Goal: Information Seeking & Learning: Check status

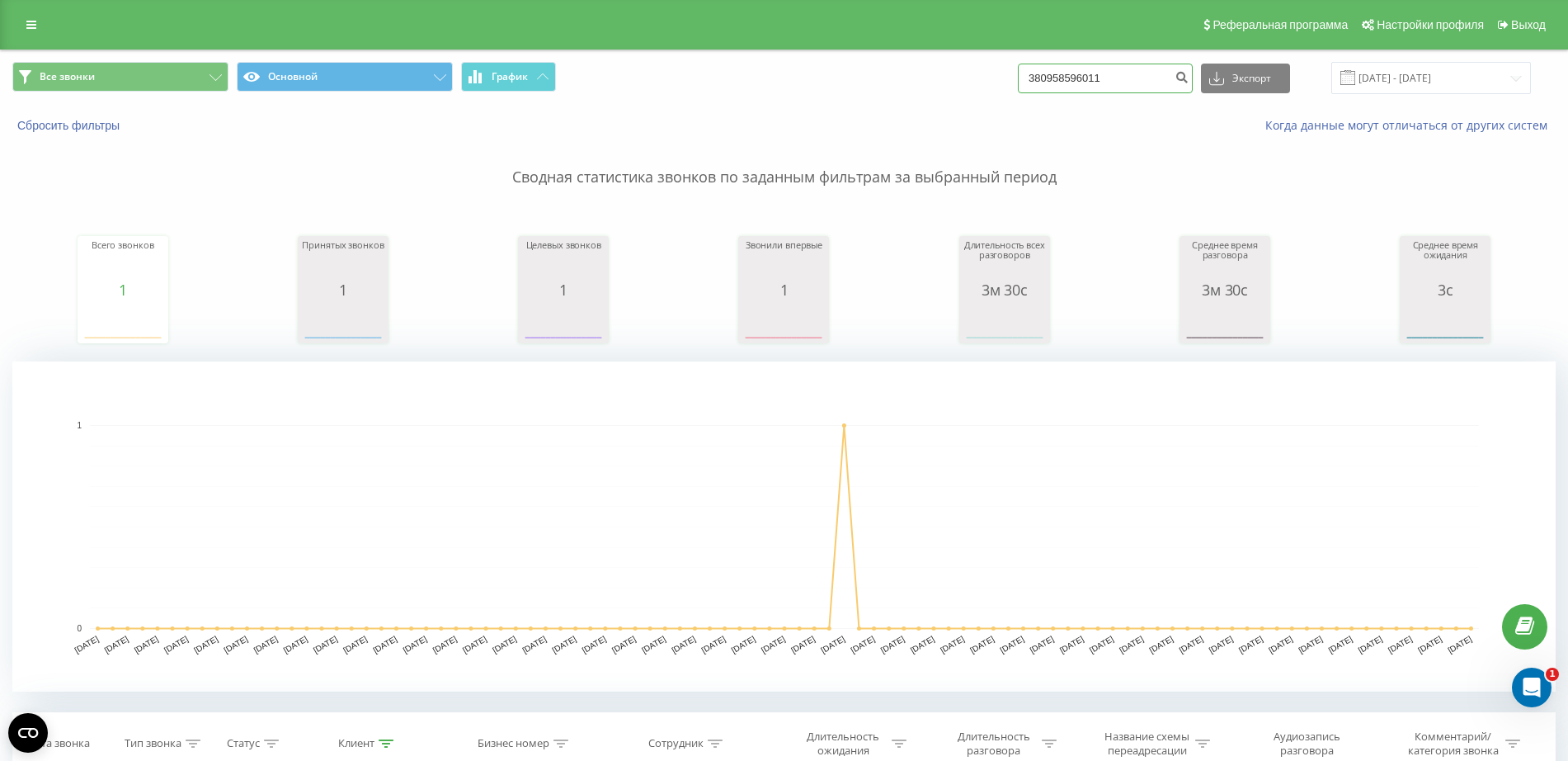
drag, startPoint x: 1136, startPoint y: 81, endPoint x: 937, endPoint y: 73, distance: 199.2
click at [937, 73] on div "Все звонки Основной График 380958596011 Экспорт .csv .xls .xlsx [DATE] - [DATE]" at bounding box center [784, 77] width 1543 height 32
paste input "67 245 3626"
type input "380 67 245 3626"
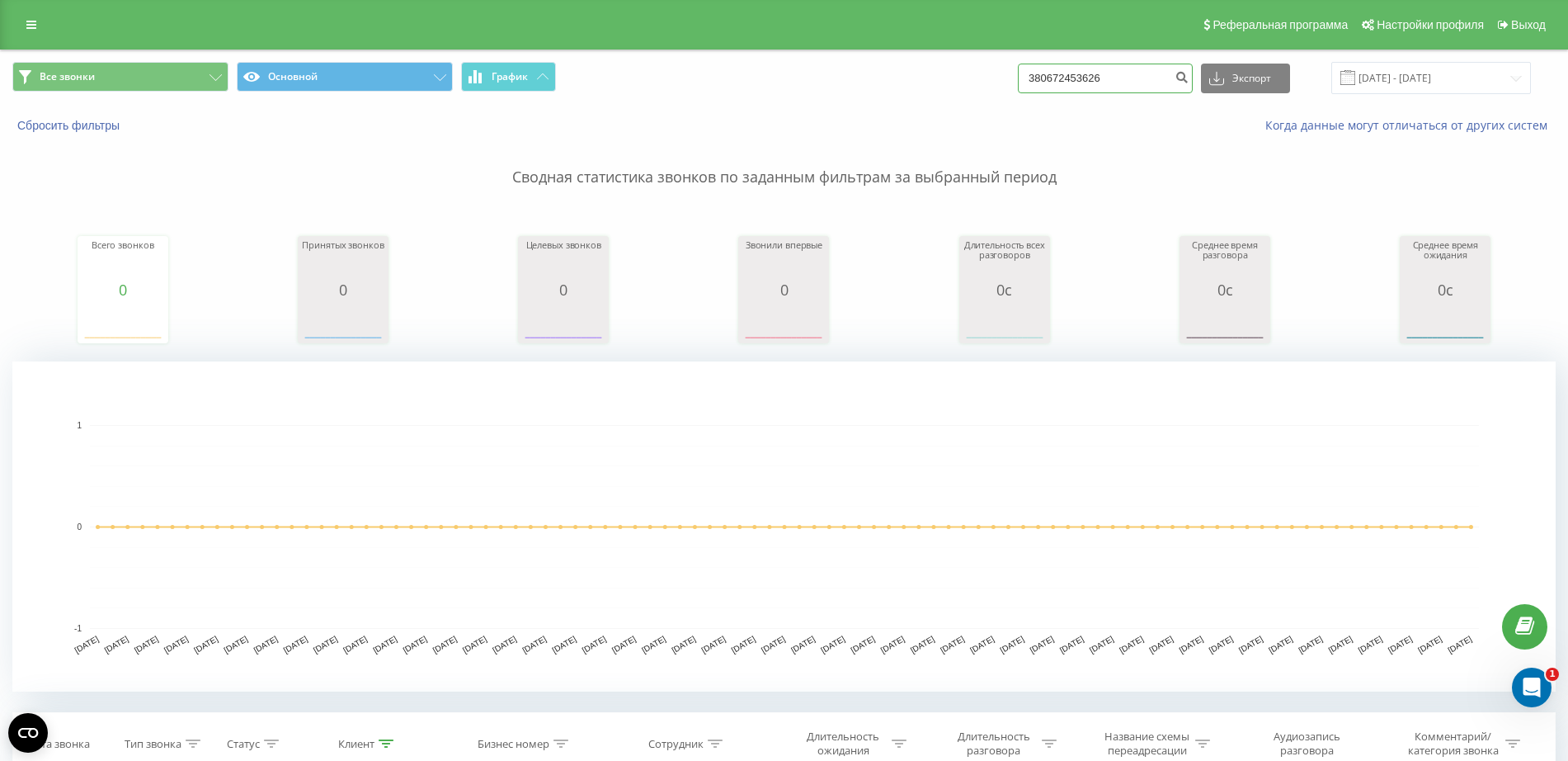
drag, startPoint x: 1168, startPoint y: 75, endPoint x: 726, endPoint y: 90, distance: 442.3
click at [726, 90] on div "Все звонки Основной График 380672453626 Экспорт .csv .xls .xlsx 21.05.2025 - 21…" at bounding box center [784, 77] width 1543 height 32
paste input "0664679649"
type input "0664679649"
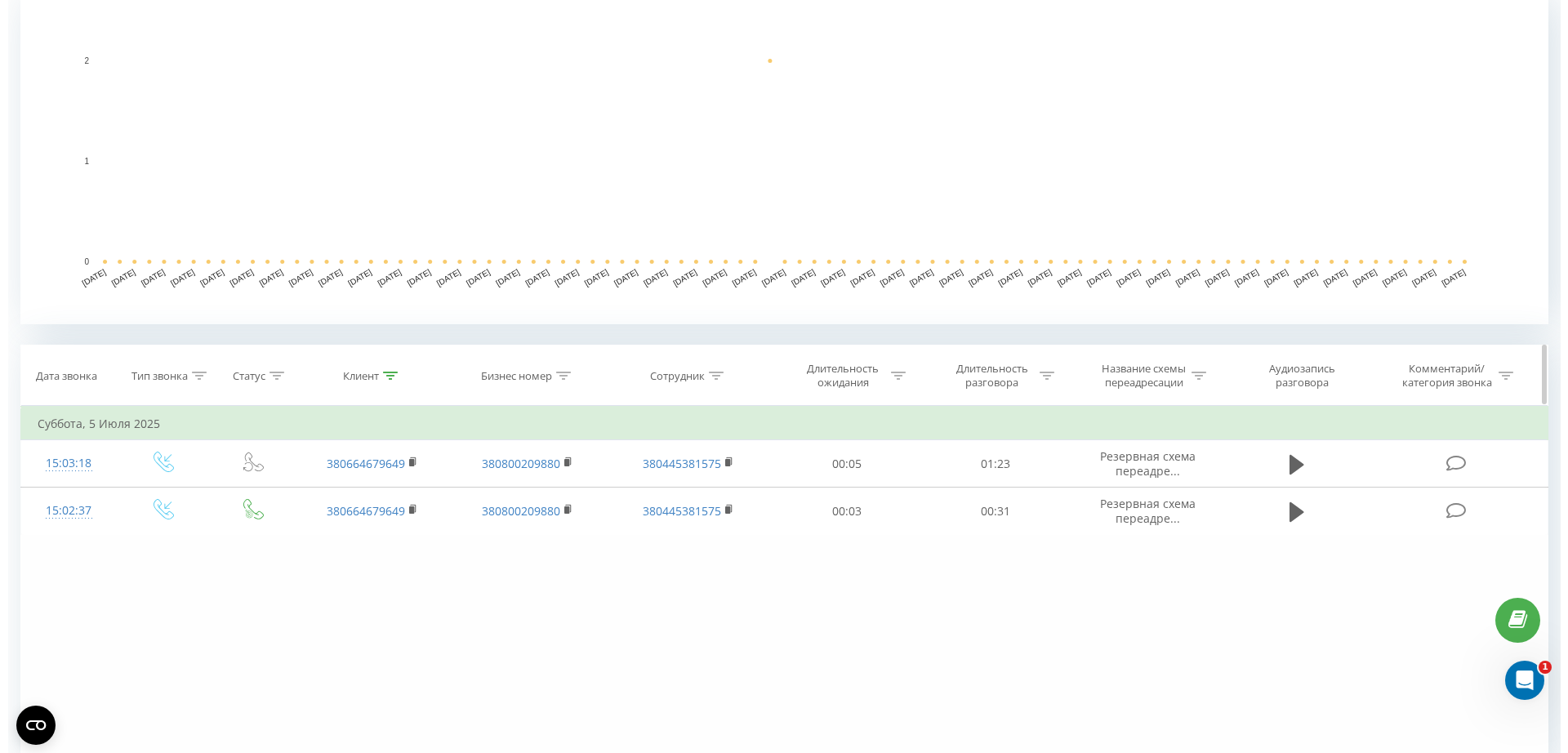
scroll to position [442, 0]
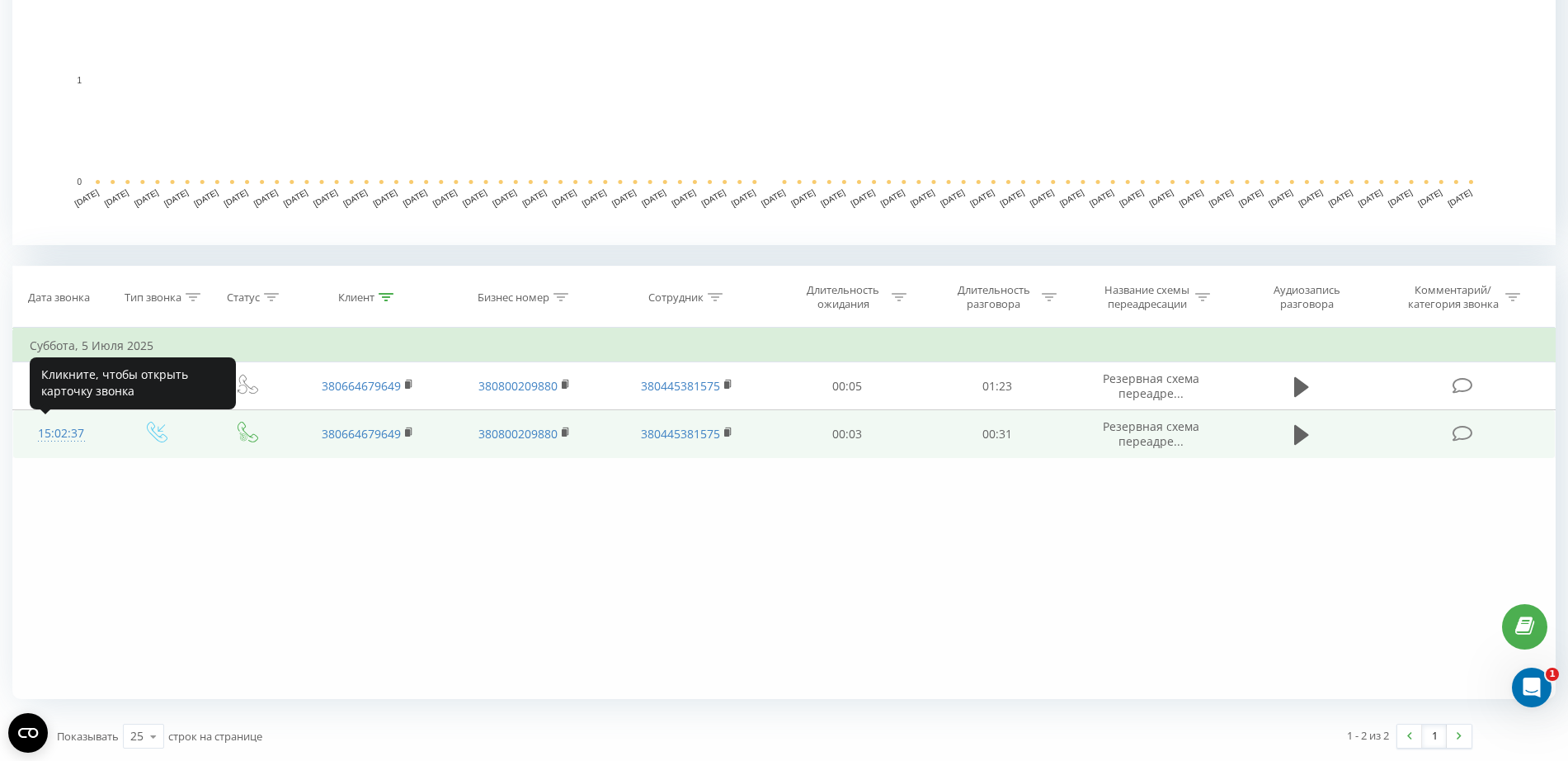
click at [50, 430] on div "15:02:37" at bounding box center [60, 434] width 62 height 32
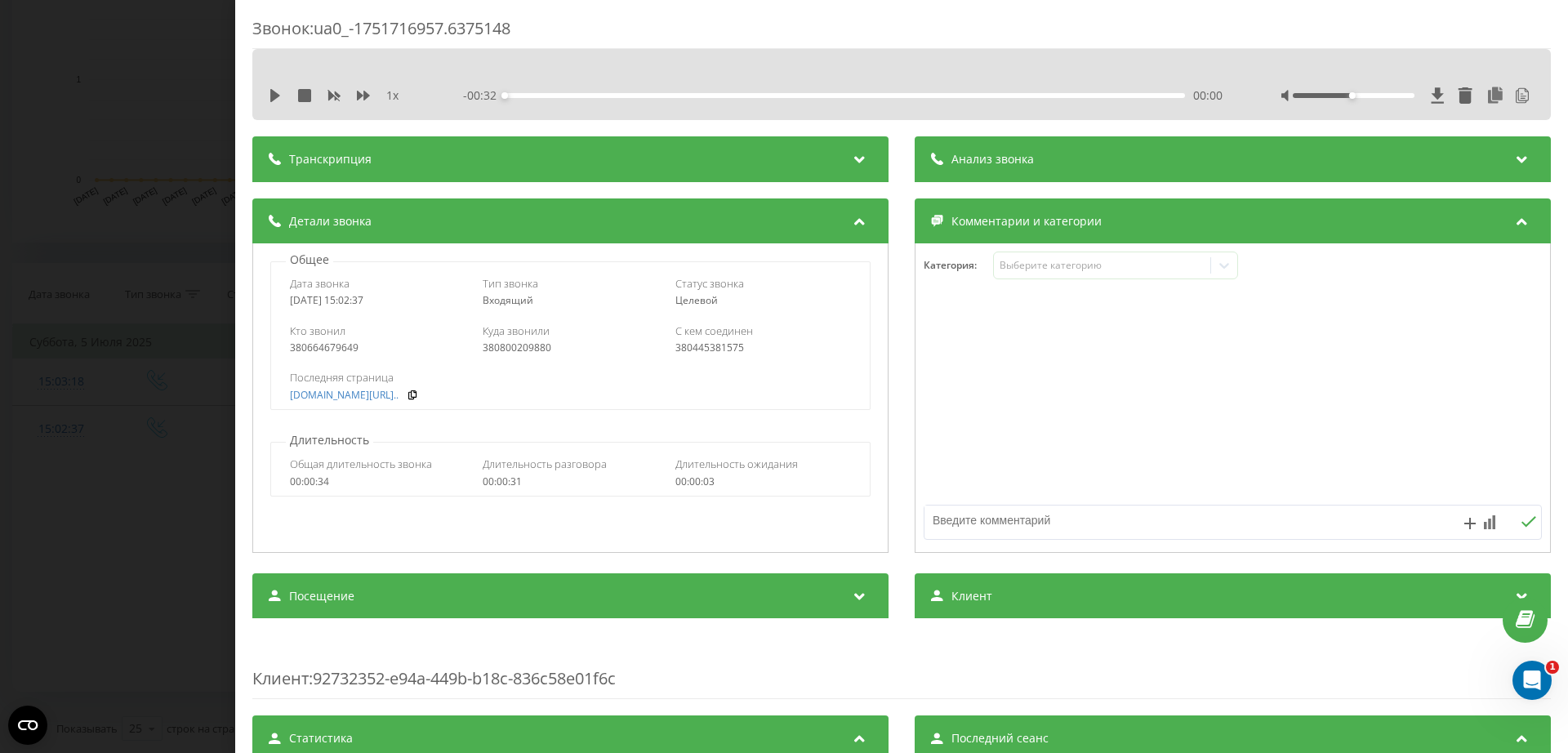
click at [0, 308] on div "Звонок : ua0_-1751716957.6375148 1 x - 00:32 00:00 00:00 Транскрипция Для анали…" at bounding box center [784, 376] width 1568 height 753
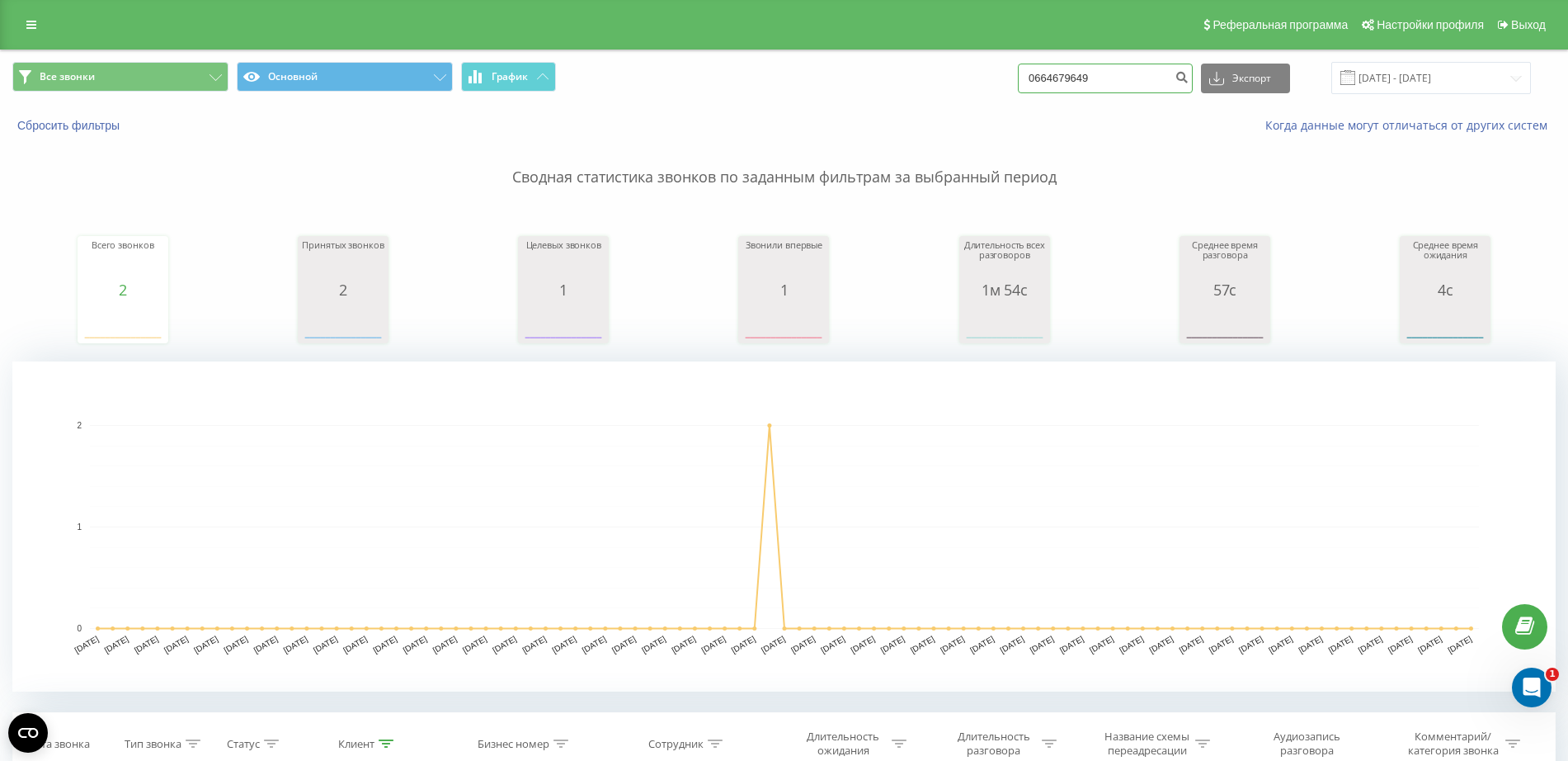
drag, startPoint x: 1129, startPoint y: 71, endPoint x: 802, endPoint y: 63, distance: 327.1
click at [803, 63] on div "Все звонки Основной График 0664679649 Экспорт .csv .xls .xlsx 21.05.2025 - 21.0…" at bounding box center [784, 77] width 1543 height 32
paste input "380 98 413 0000"
type input "380 98 413 0000"
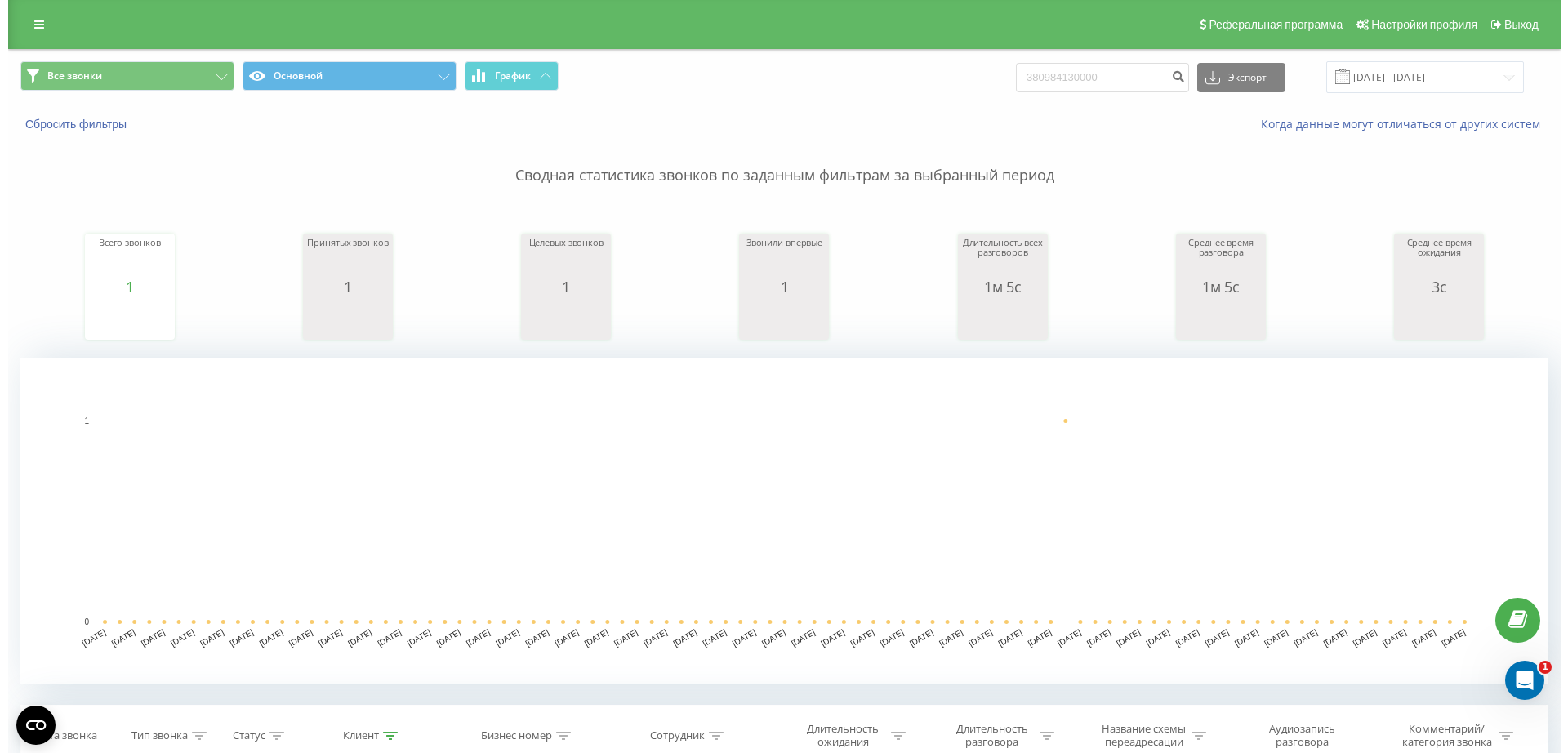
scroll to position [408, 0]
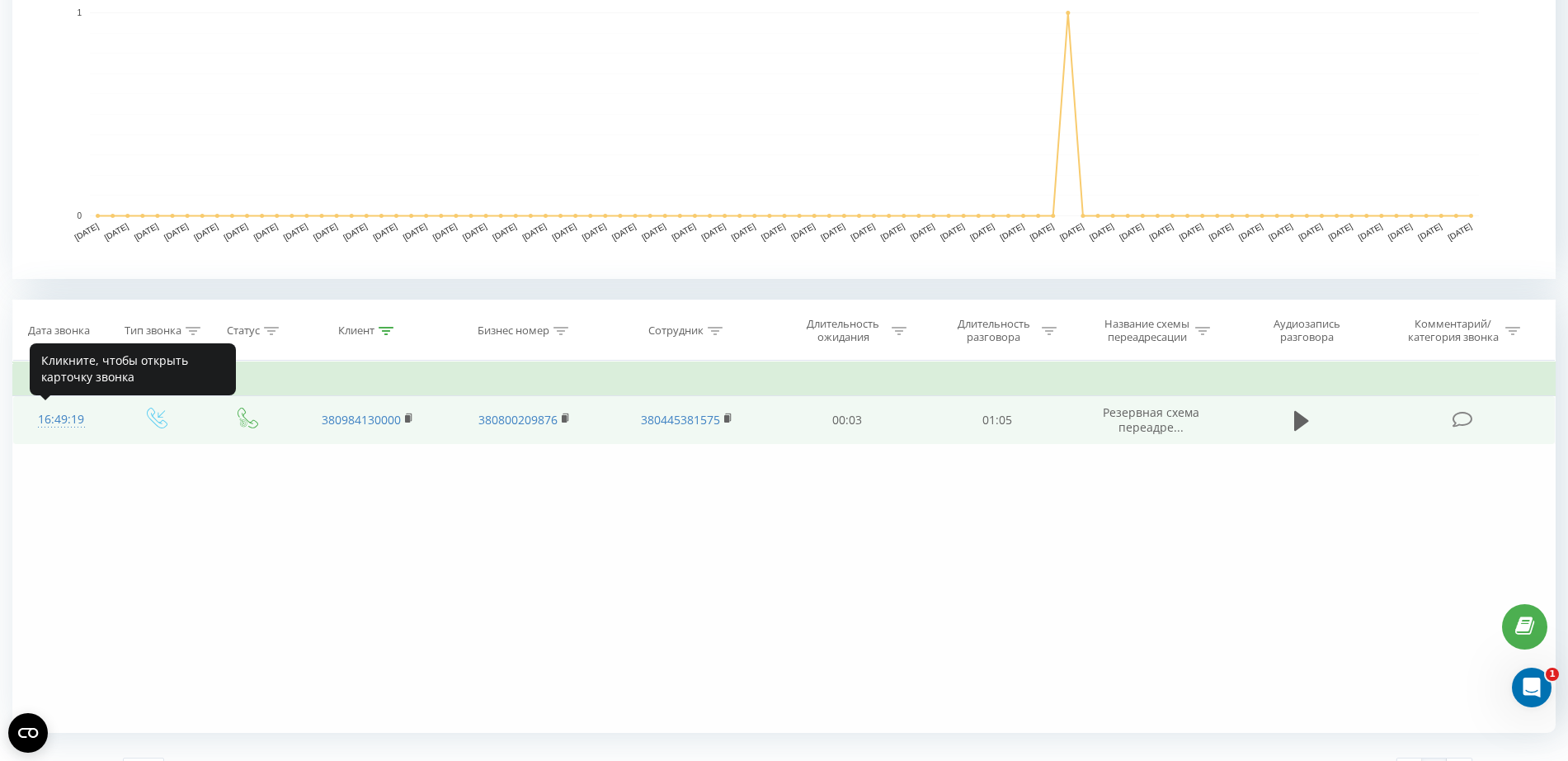
click at [63, 410] on div "16:49:19" at bounding box center [60, 420] width 62 height 32
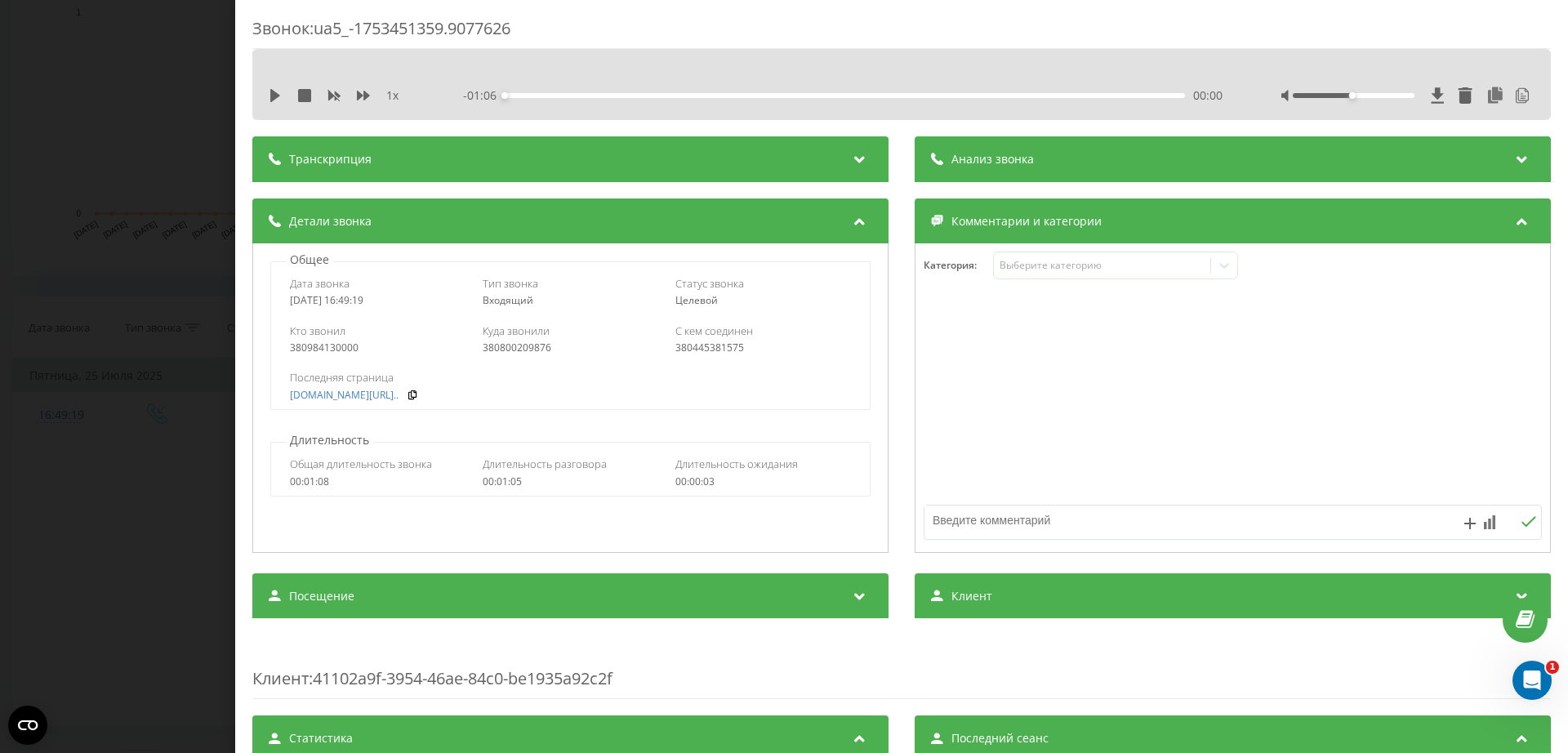
click at [81, 197] on div "Звонок : ua5_-1753451359.9077626 1 x - 01:06 00:00 00:00 Транскрипция 00:00 Доб…" at bounding box center [784, 376] width 1568 height 753
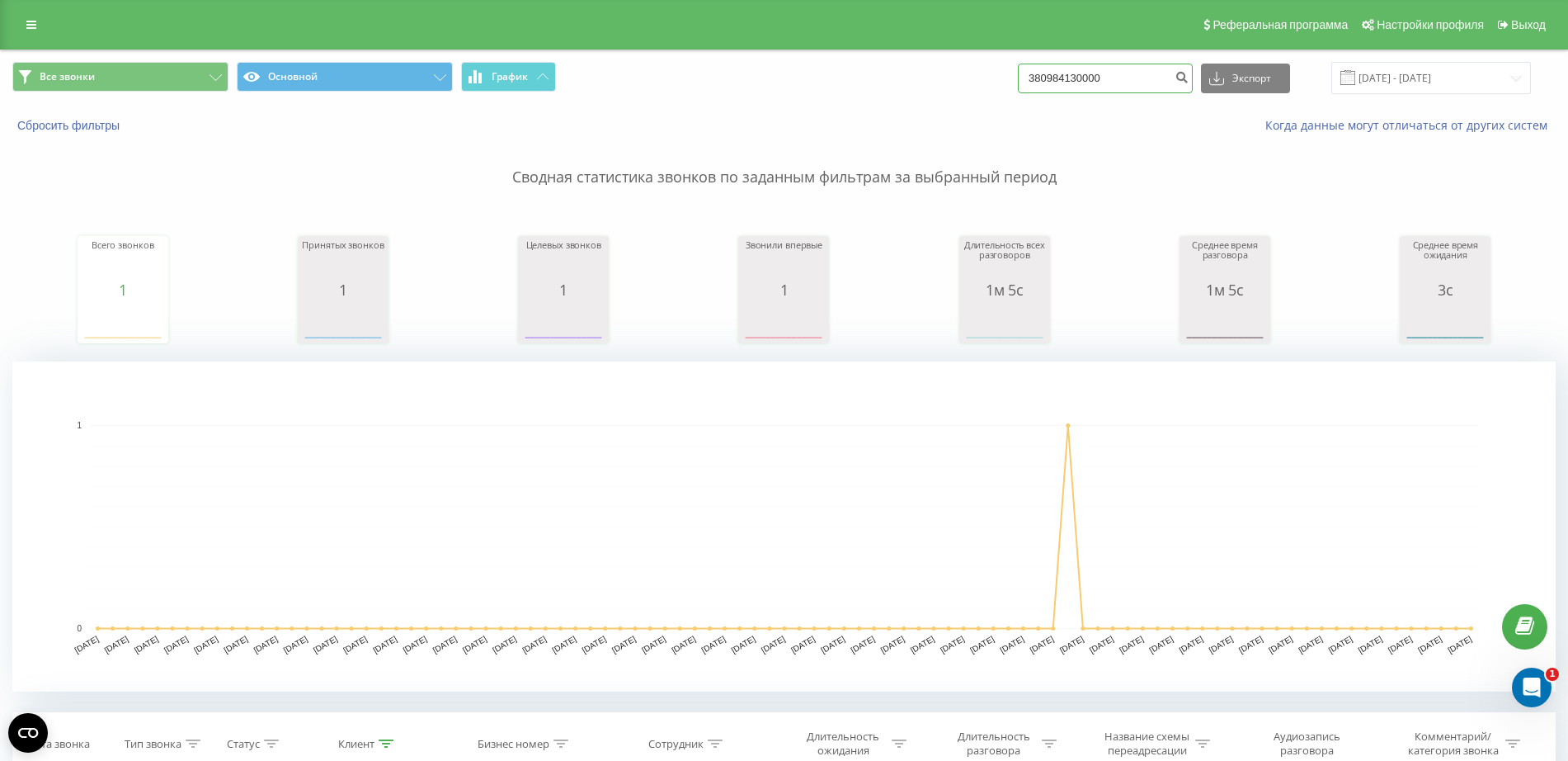
drag, startPoint x: 1133, startPoint y: 88, endPoint x: 857, endPoint y: 93, distance: 276.0
click at [857, 93] on div "Все звонки Основной График 380984130000 Экспорт .csv .xls .xlsx 21.05.2025 - 21…" at bounding box center [784, 77] width 1543 height 32
paste input "0974819945"
type input "0974819945"
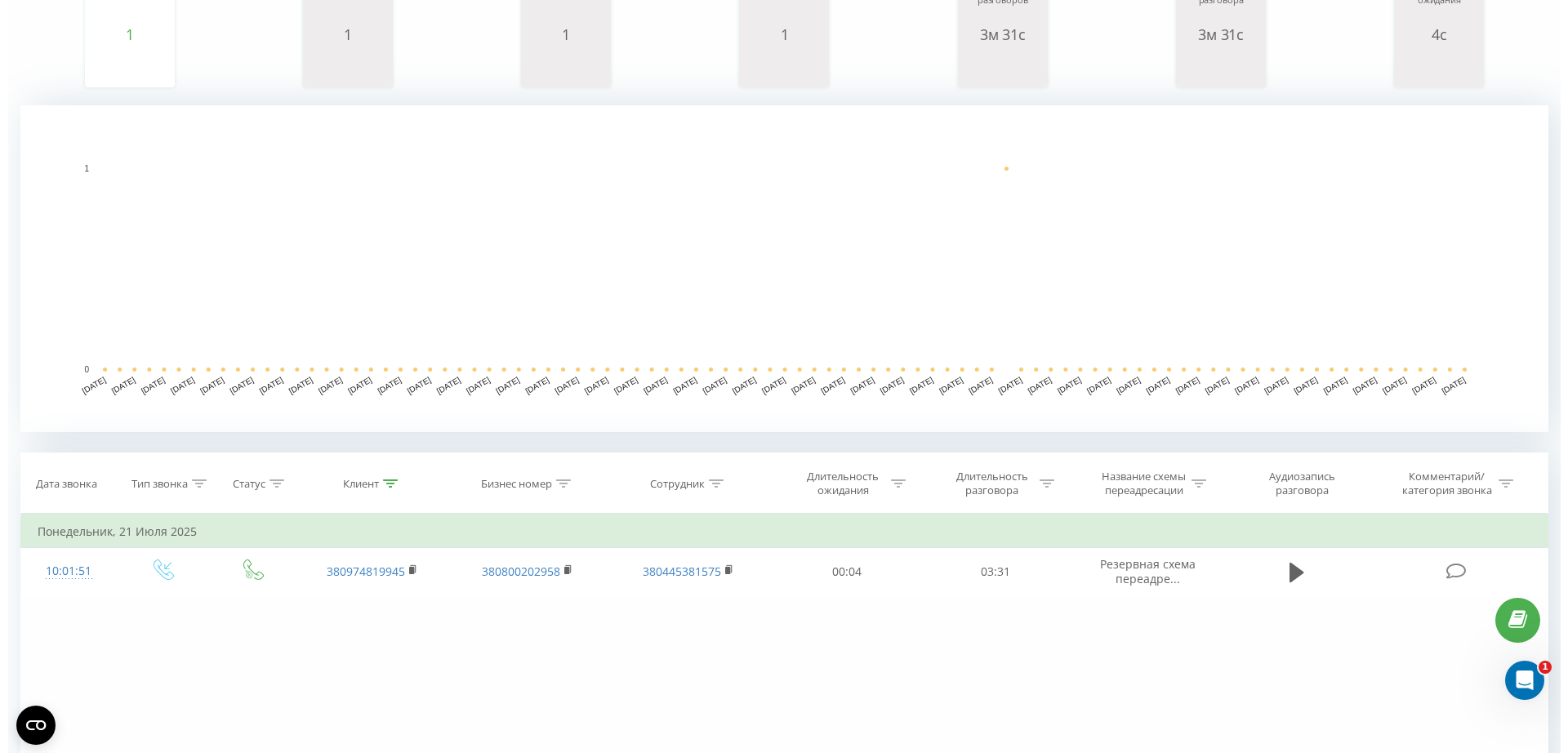
scroll to position [442, 0]
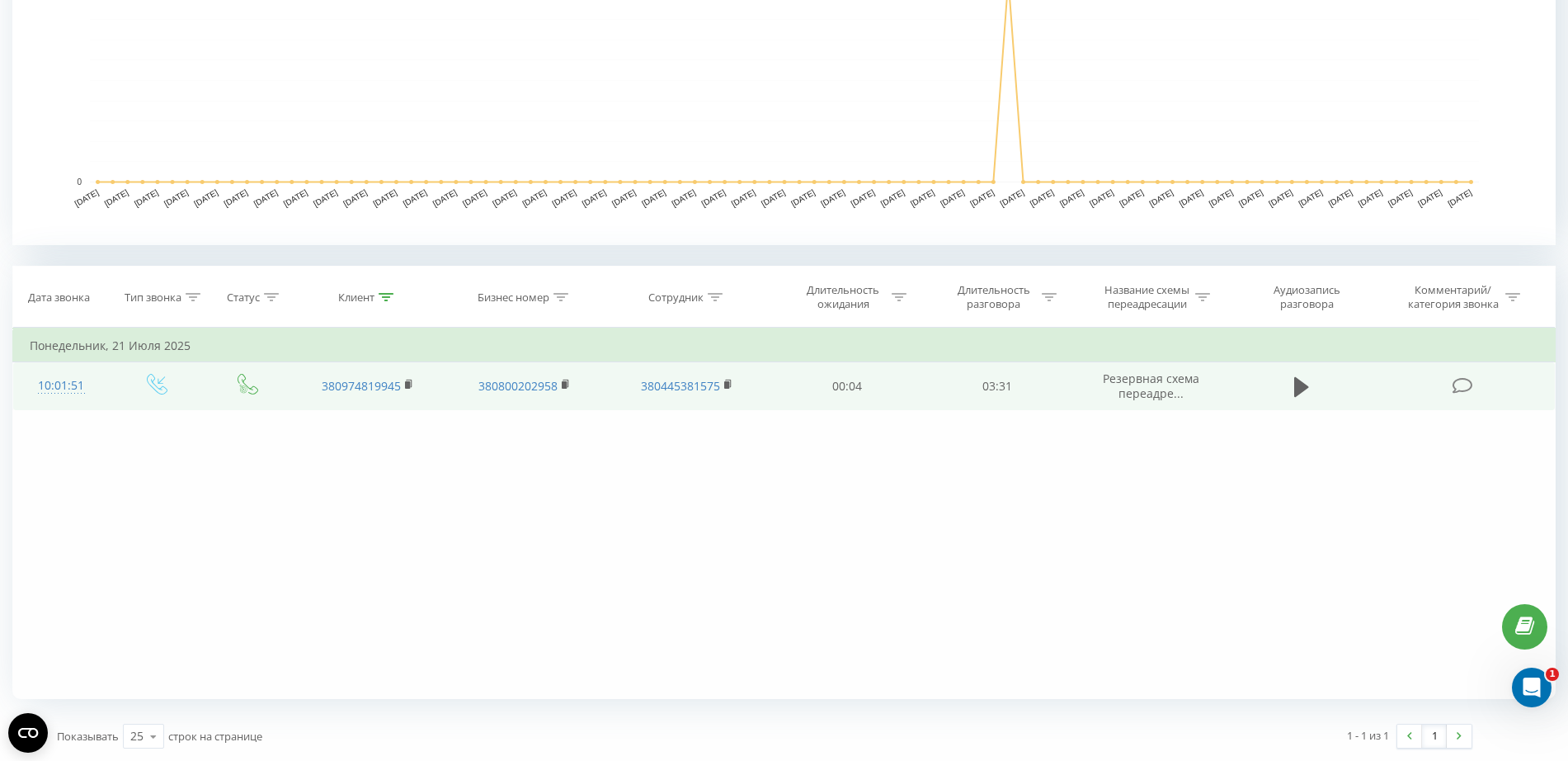
click at [62, 385] on div "10:01:51" at bounding box center [60, 386] width 62 height 32
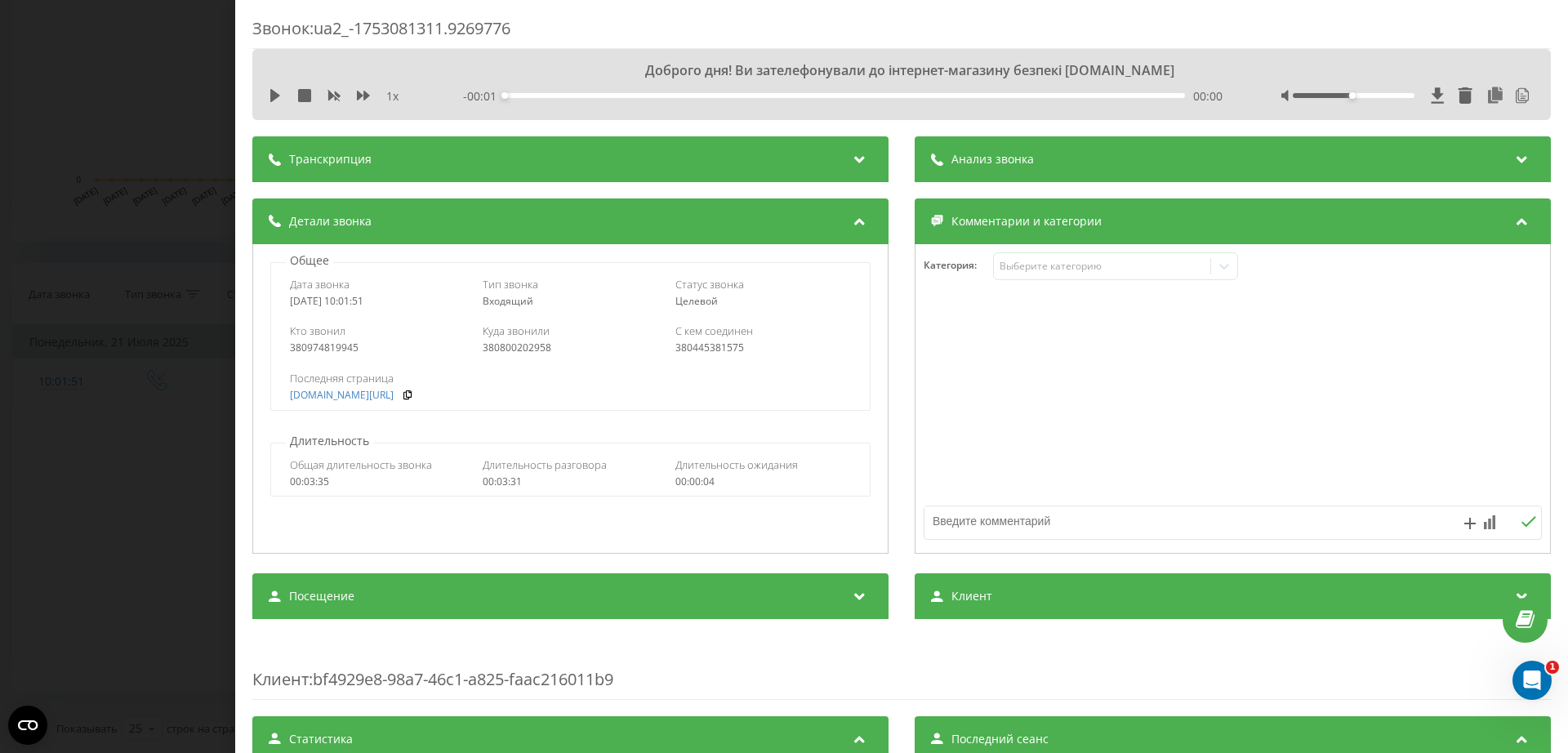
click at [131, 139] on div "Звонок : ua2_-1753081311.9269776 Доброго дня! Ви зателефонували до інтернет-маг…" at bounding box center [784, 376] width 1568 height 753
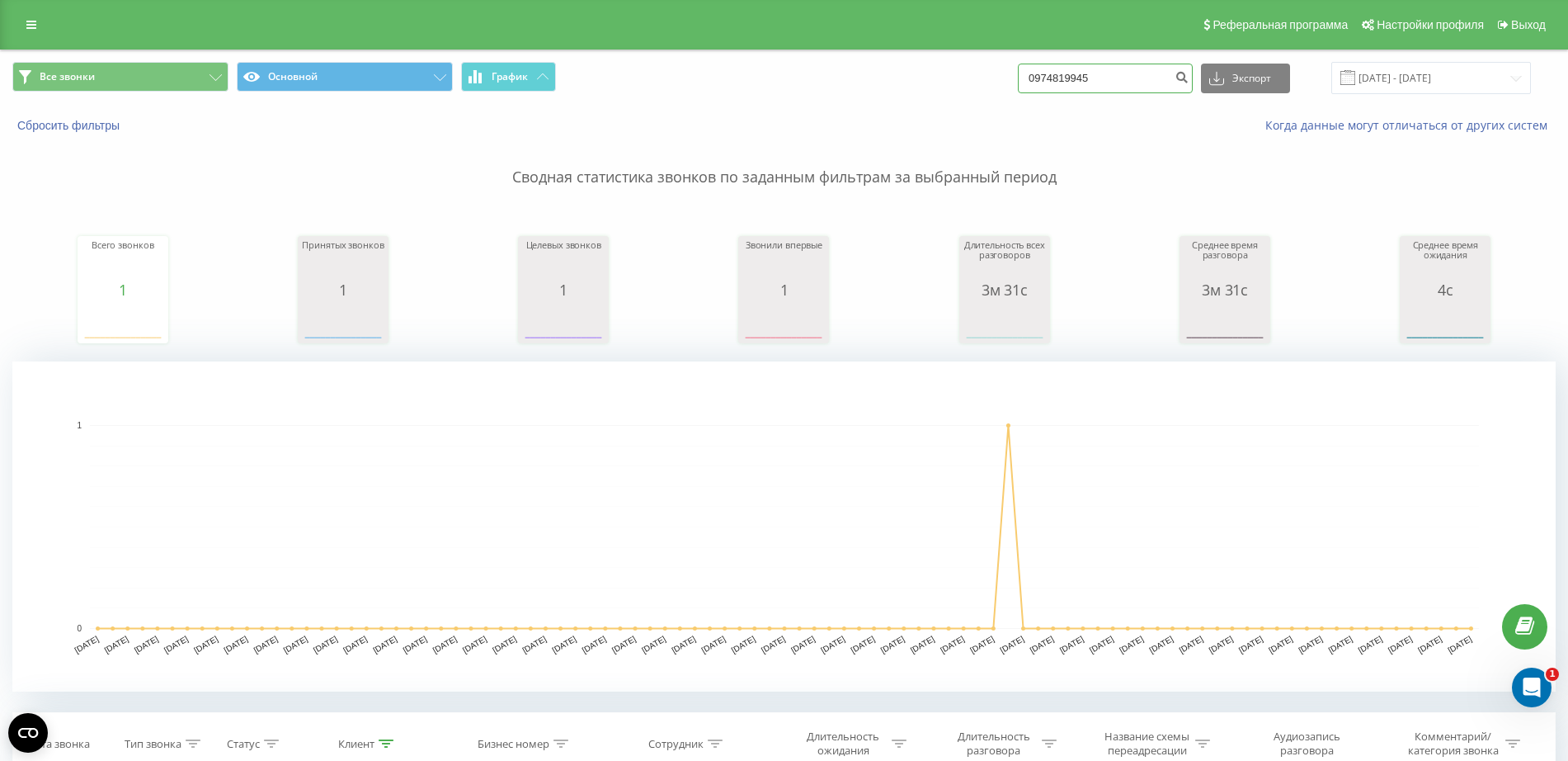
drag, startPoint x: 1093, startPoint y: 82, endPoint x: 789, endPoint y: 89, distance: 304.1
click at [789, 89] on div "Все звонки Основной График 0974819945 Экспорт .csv .xls .xlsx 21.05.2025 - 21.0…" at bounding box center [784, 77] width 1543 height 32
paste input "674780391"
type input "0674780391"
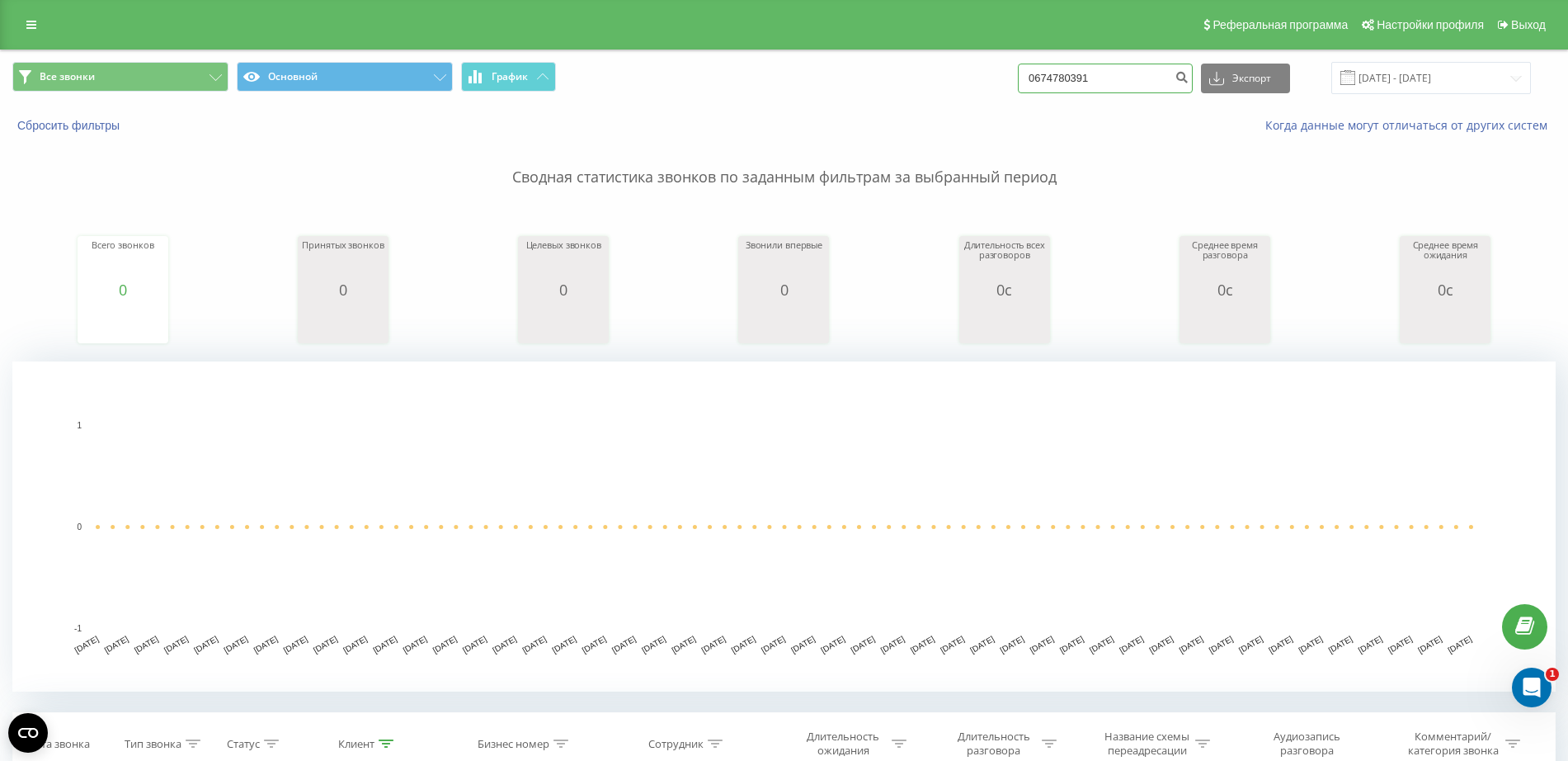
drag, startPoint x: 1126, startPoint y: 77, endPoint x: 616, endPoint y: 77, distance: 510.0
click at [618, 77] on div "Все звонки Основной График 0674780391 Экспорт .csv .xls .xlsx 21.05.2025 - 21.0…" at bounding box center [784, 77] width 1543 height 32
paste input "66115748"
type input "0666115748"
drag, startPoint x: 941, startPoint y: 107, endPoint x: 829, endPoint y: 116, distance: 112.4
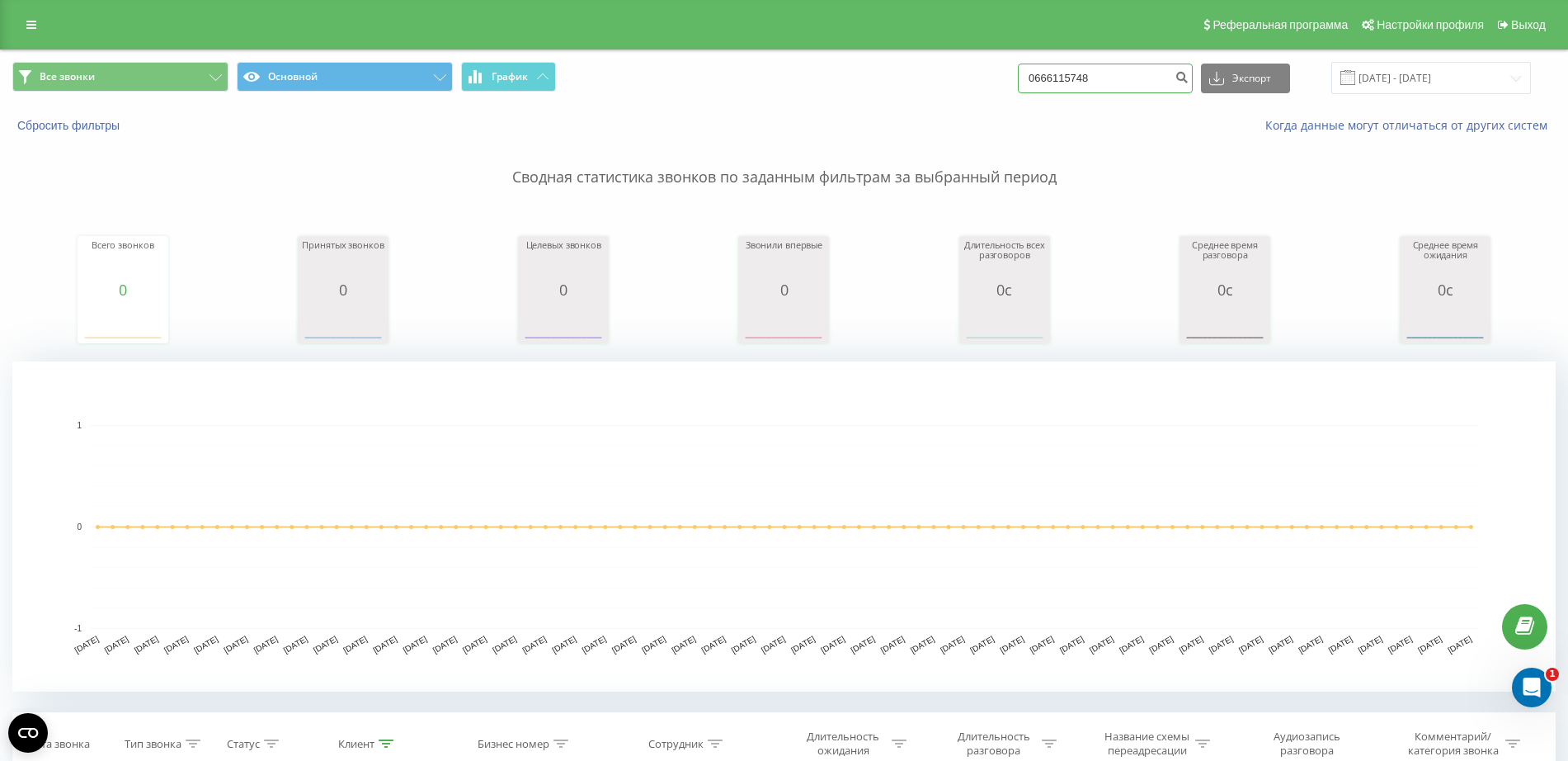
click at [829, 116] on div "Все звонки Основной График 0666115748 Экспорт .csv .xls .xlsx [DATE] - [DATE] С…" at bounding box center [784, 98] width 1567 height 95
paste input "964731644"
type input "0964731644"
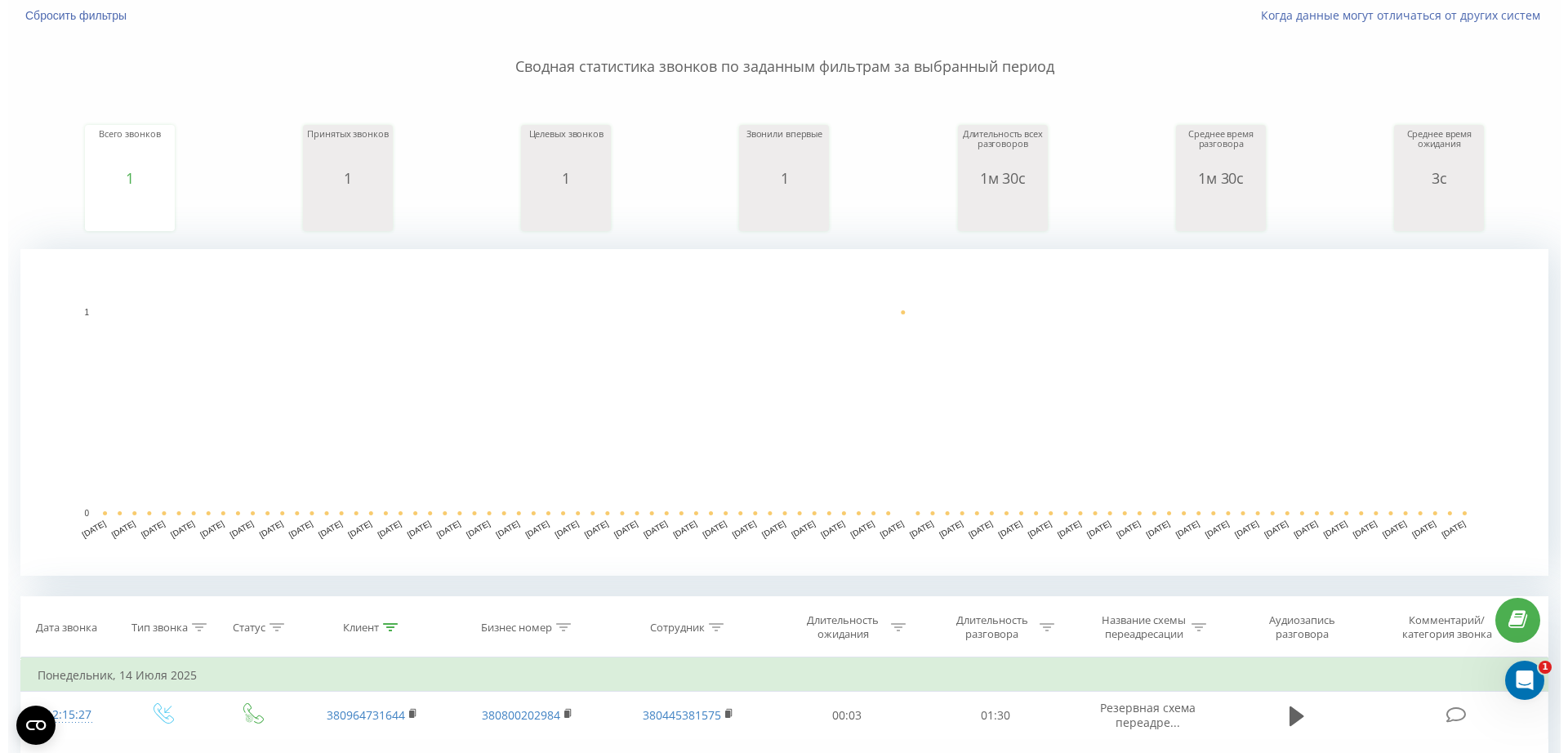
scroll to position [442, 0]
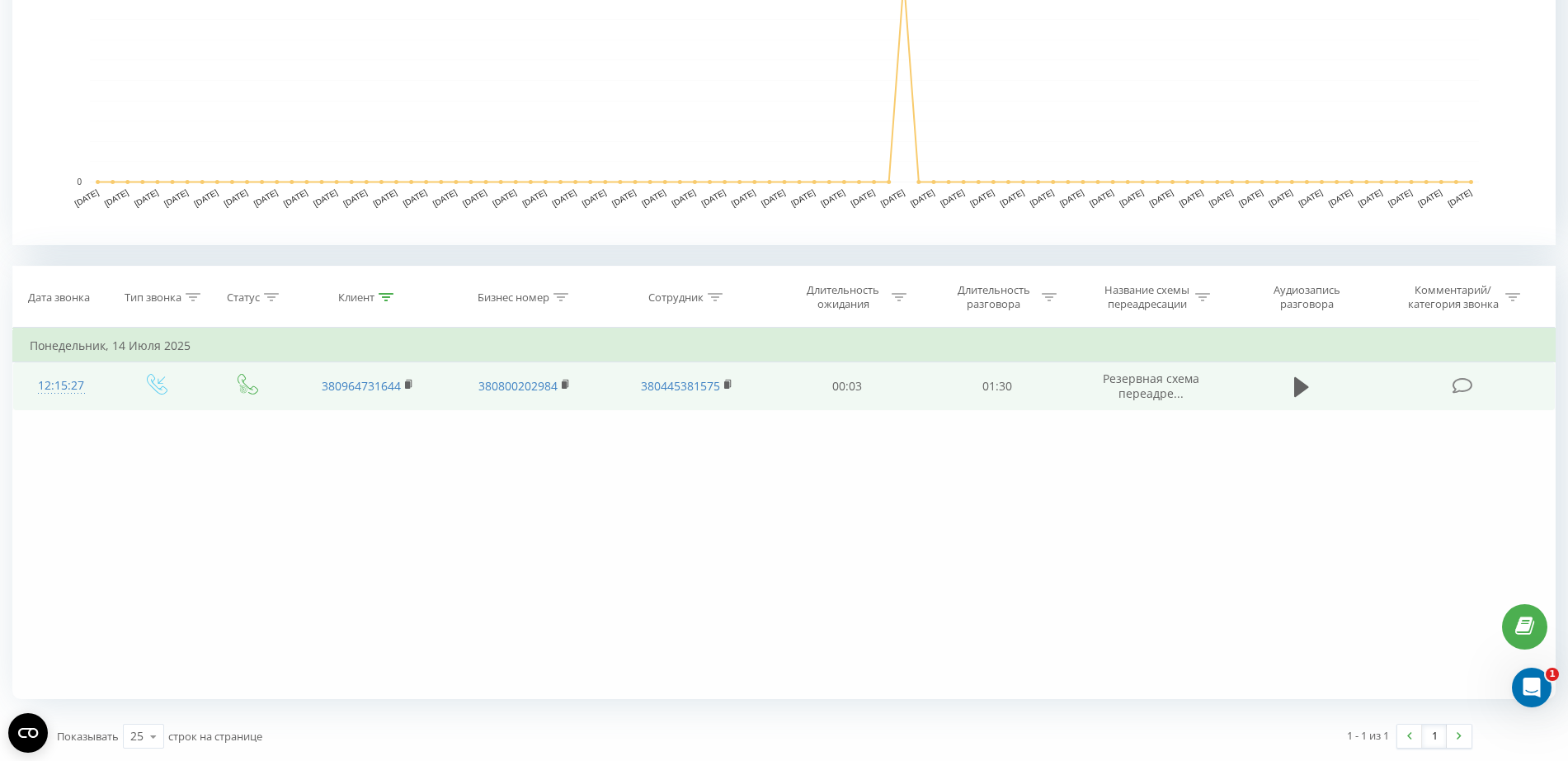
click at [77, 385] on div "12:15:27" at bounding box center [60, 386] width 62 height 32
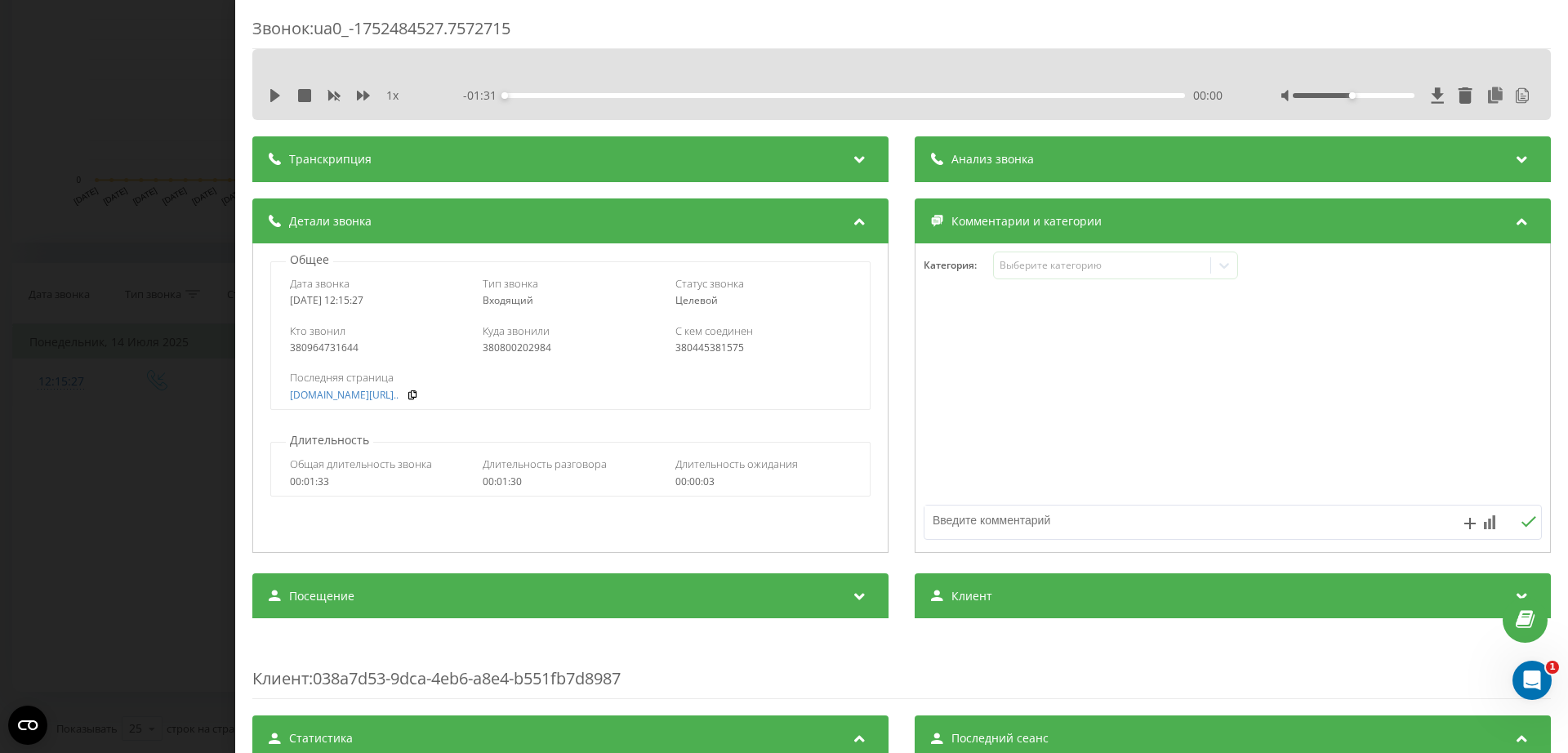
click at [170, 333] on div "Звонок : ua0_-1752484527.7572715 1 x - 01:31 00:00 00:00 Транскрипция 00:00 Доб…" at bounding box center [784, 376] width 1568 height 753
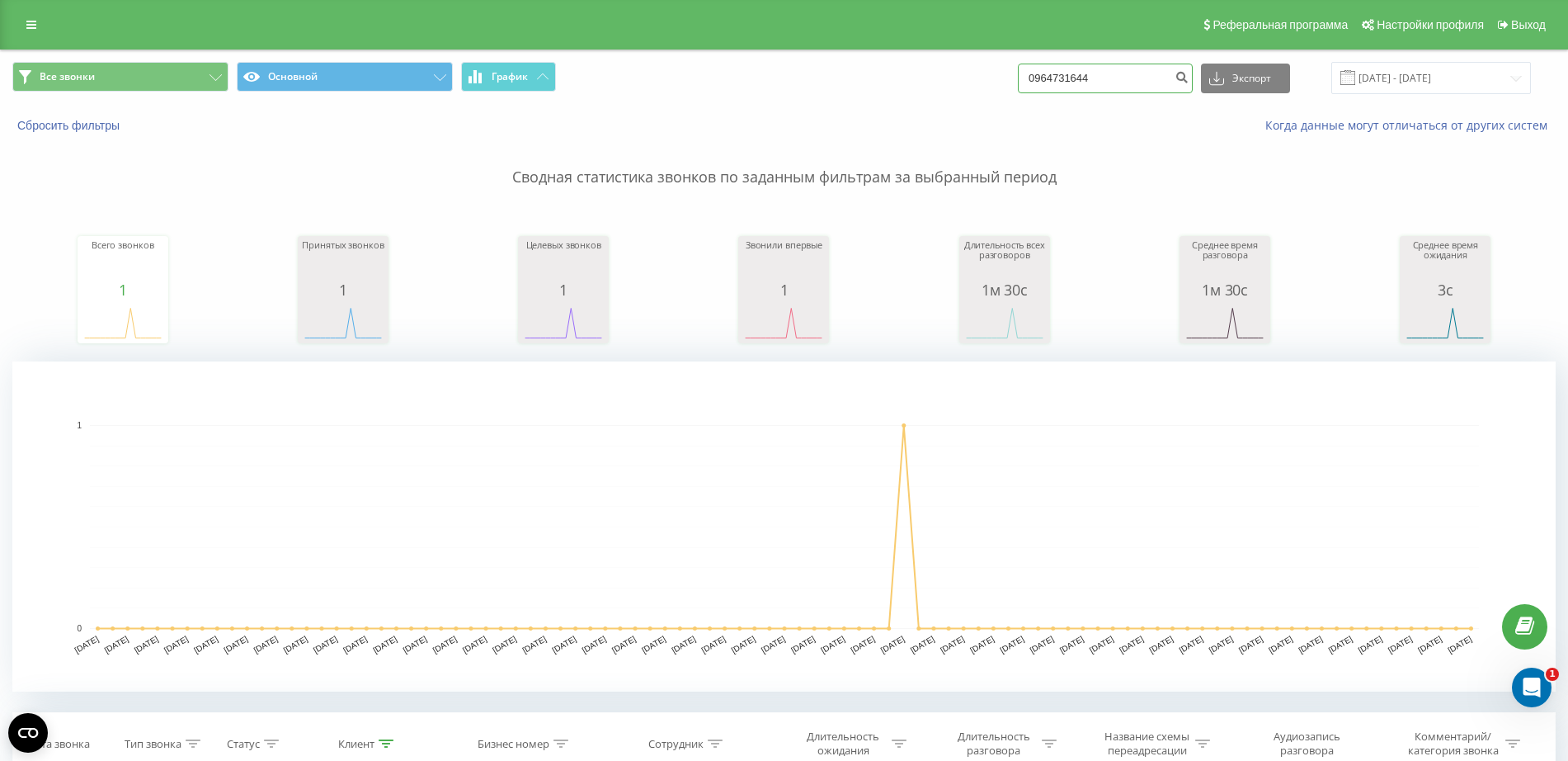
drag, startPoint x: 954, startPoint y: 87, endPoint x: 672, endPoint y: 88, distance: 282.0
click at [698, 88] on div "Все звонки Основной График 0964731644 Экспорт .csv .xls .xlsx 21.05.2025 - 21.0…" at bounding box center [784, 77] width 1543 height 32
paste input "501027590"
type input "0501027590"
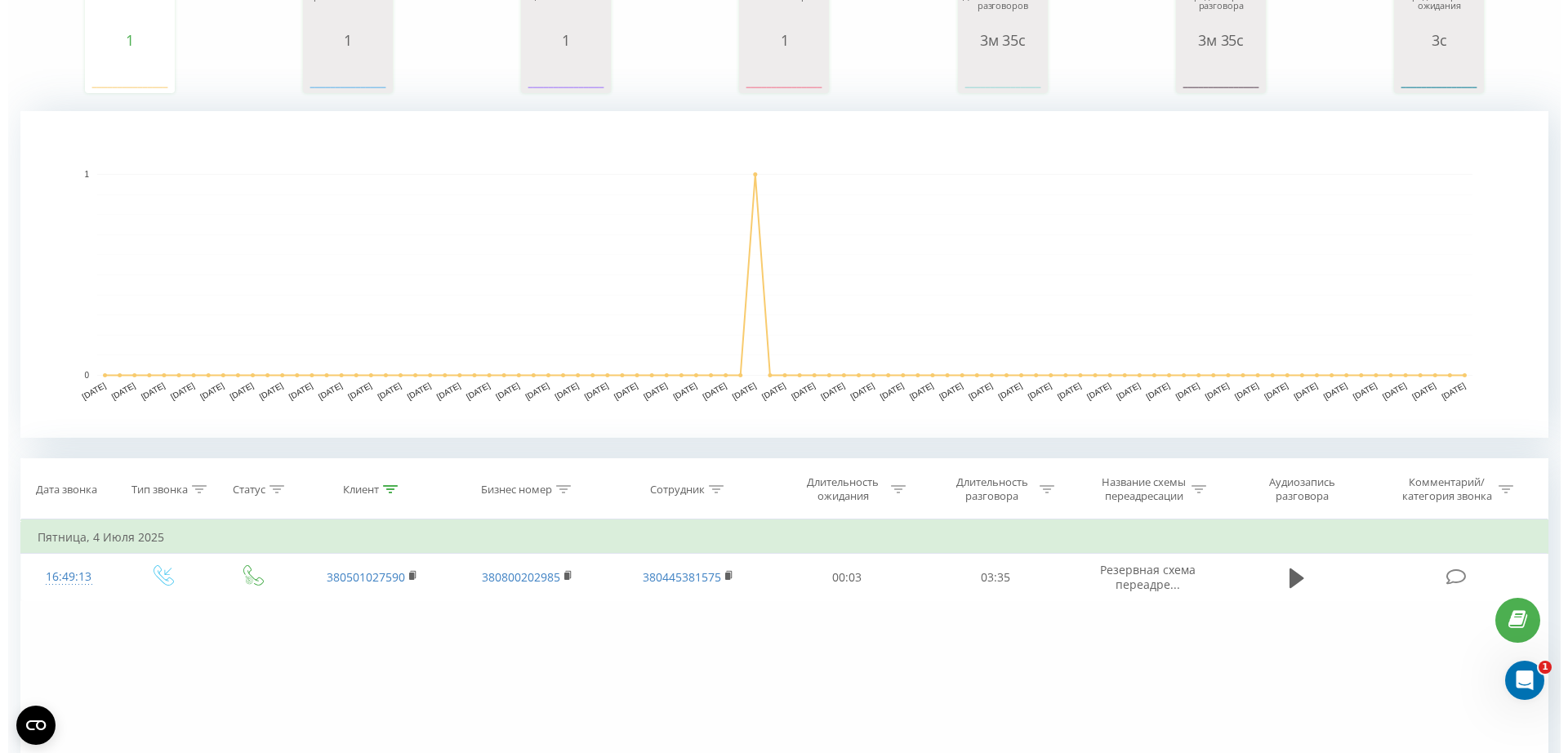
scroll to position [442, 0]
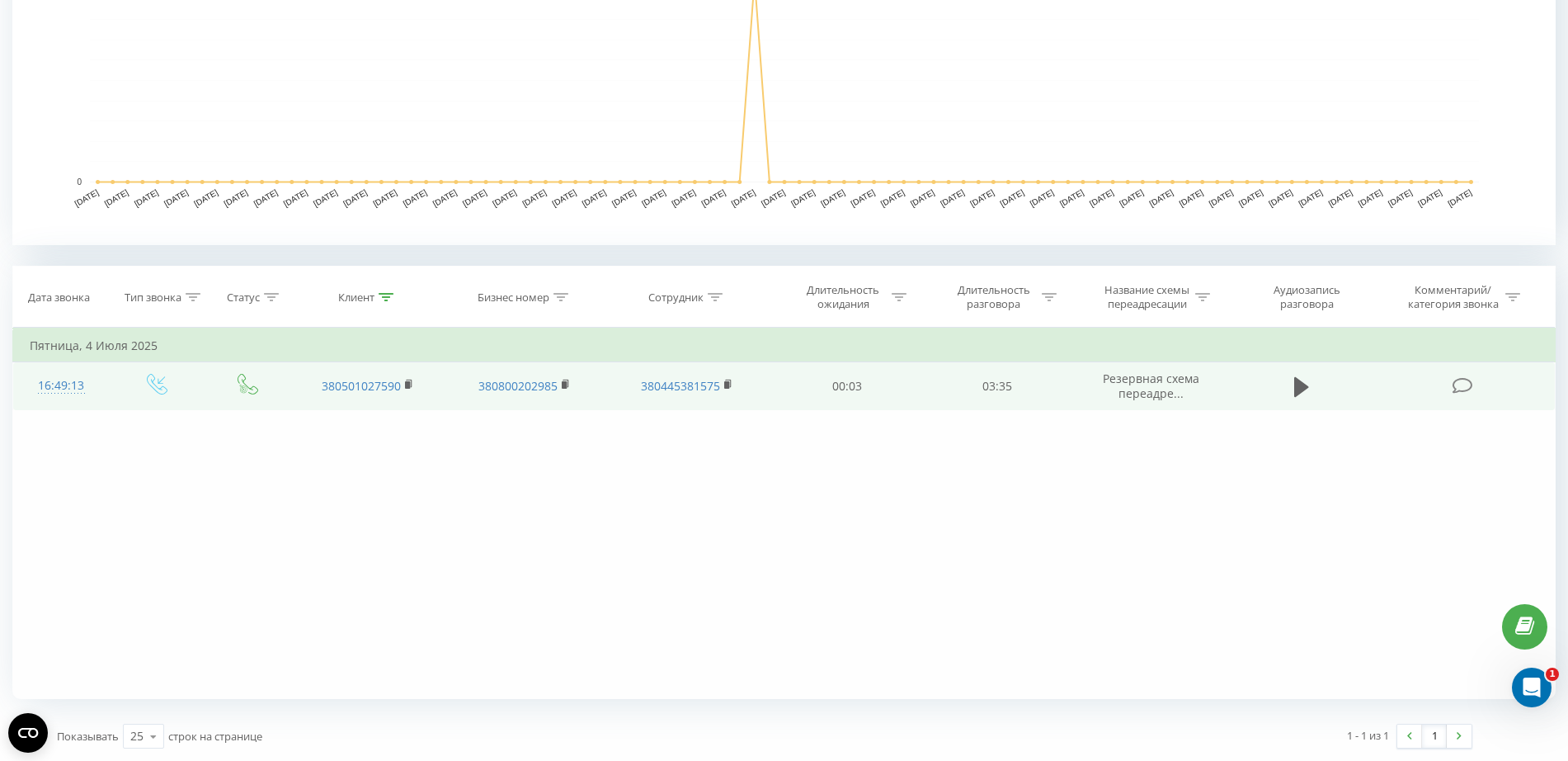
click at [63, 384] on div "16:49:13" at bounding box center [60, 386] width 62 height 32
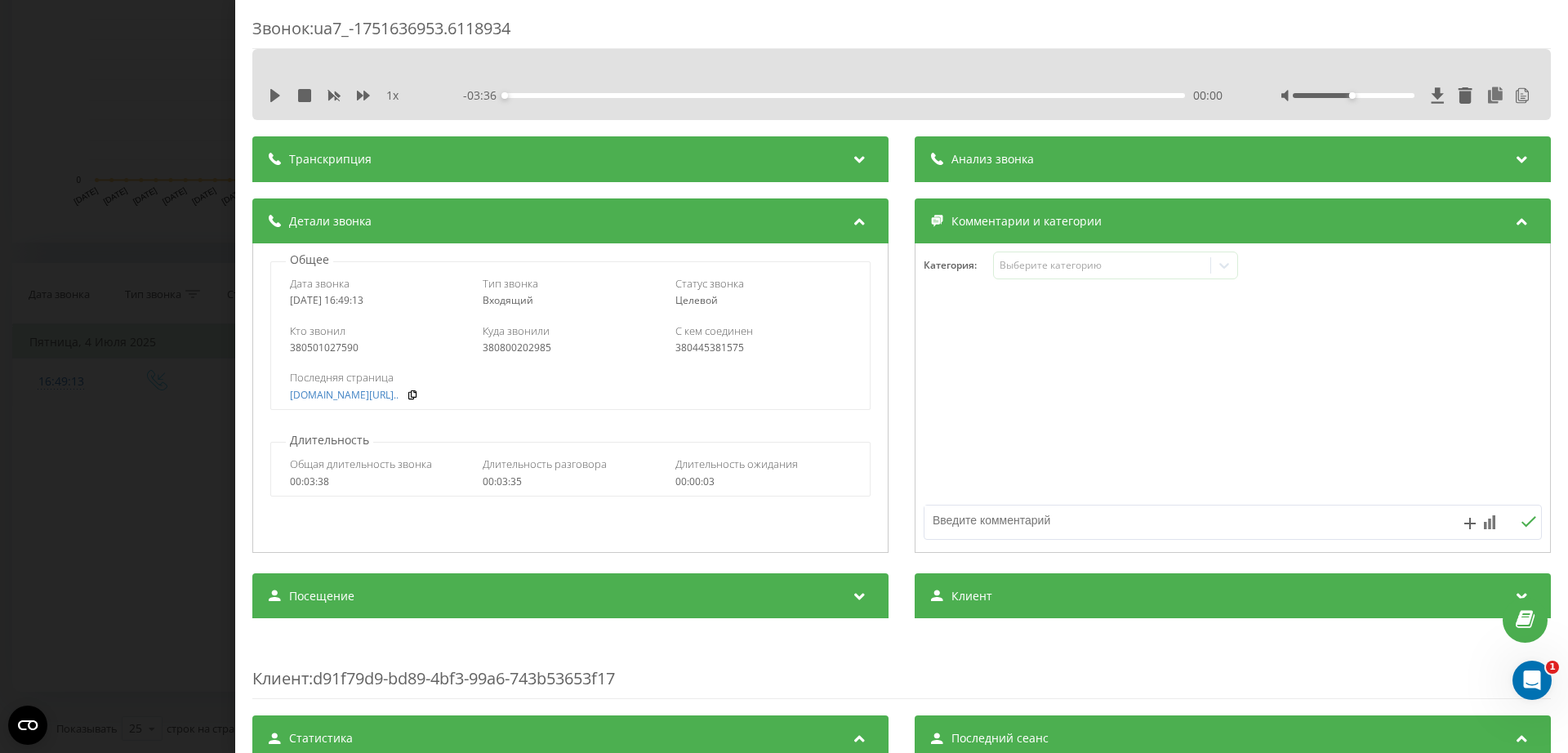
click at [135, 349] on div "Звонок : ua7_-1751636953.6118934 1 x - 03:36 00:00 00:00 Транскрипция 00:00 Доб…" at bounding box center [784, 376] width 1568 height 753
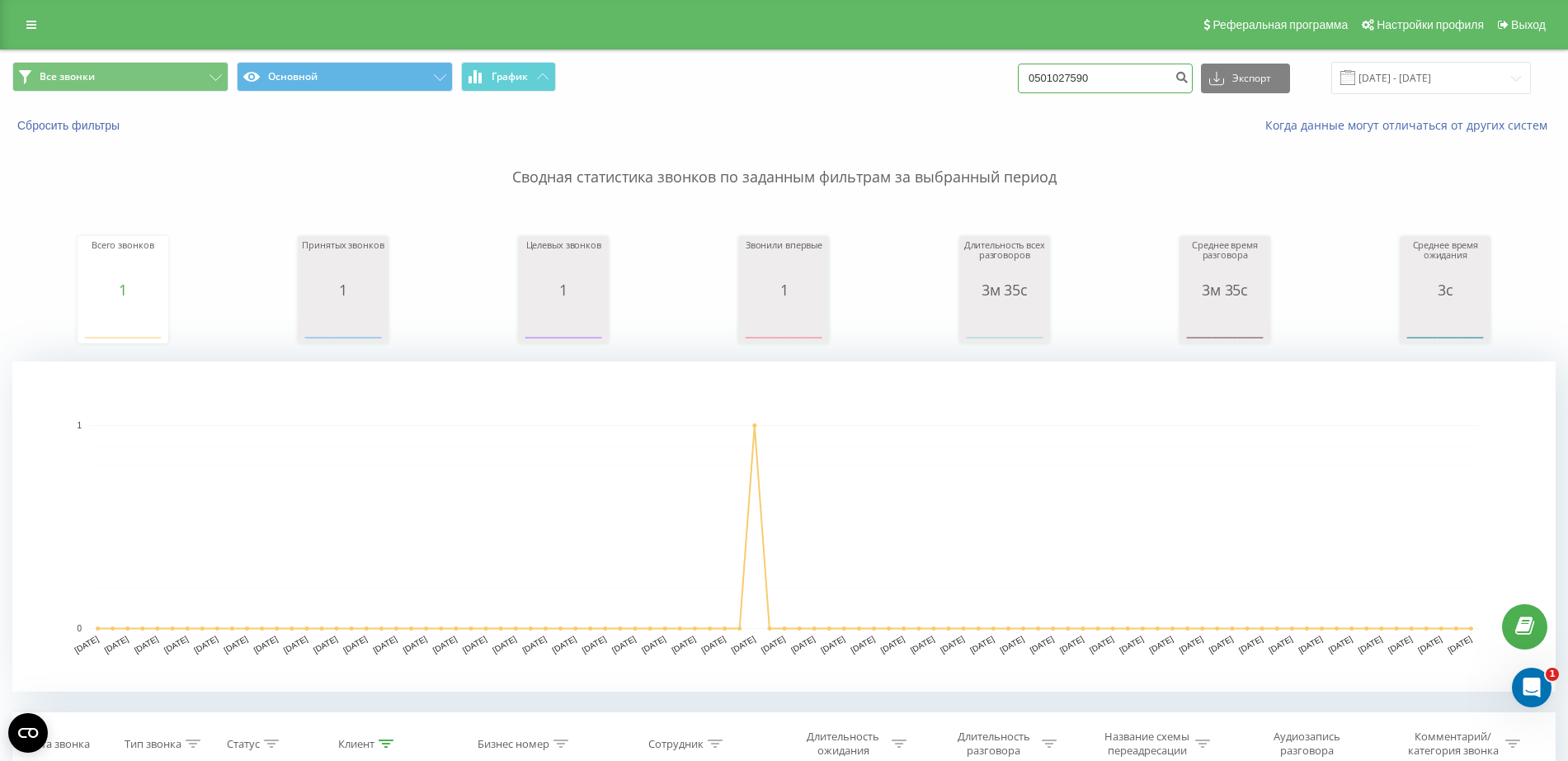
drag, startPoint x: 1113, startPoint y: 76, endPoint x: 651, endPoint y: 92, distance: 462.3
click at [758, 89] on div "Все звонки Основной График 0501027590 Экспорт .csv .xls .xlsx 21.05.2025 - 21.0…" at bounding box center [784, 77] width 1543 height 32
paste input "966319466"
type input "0966319466"
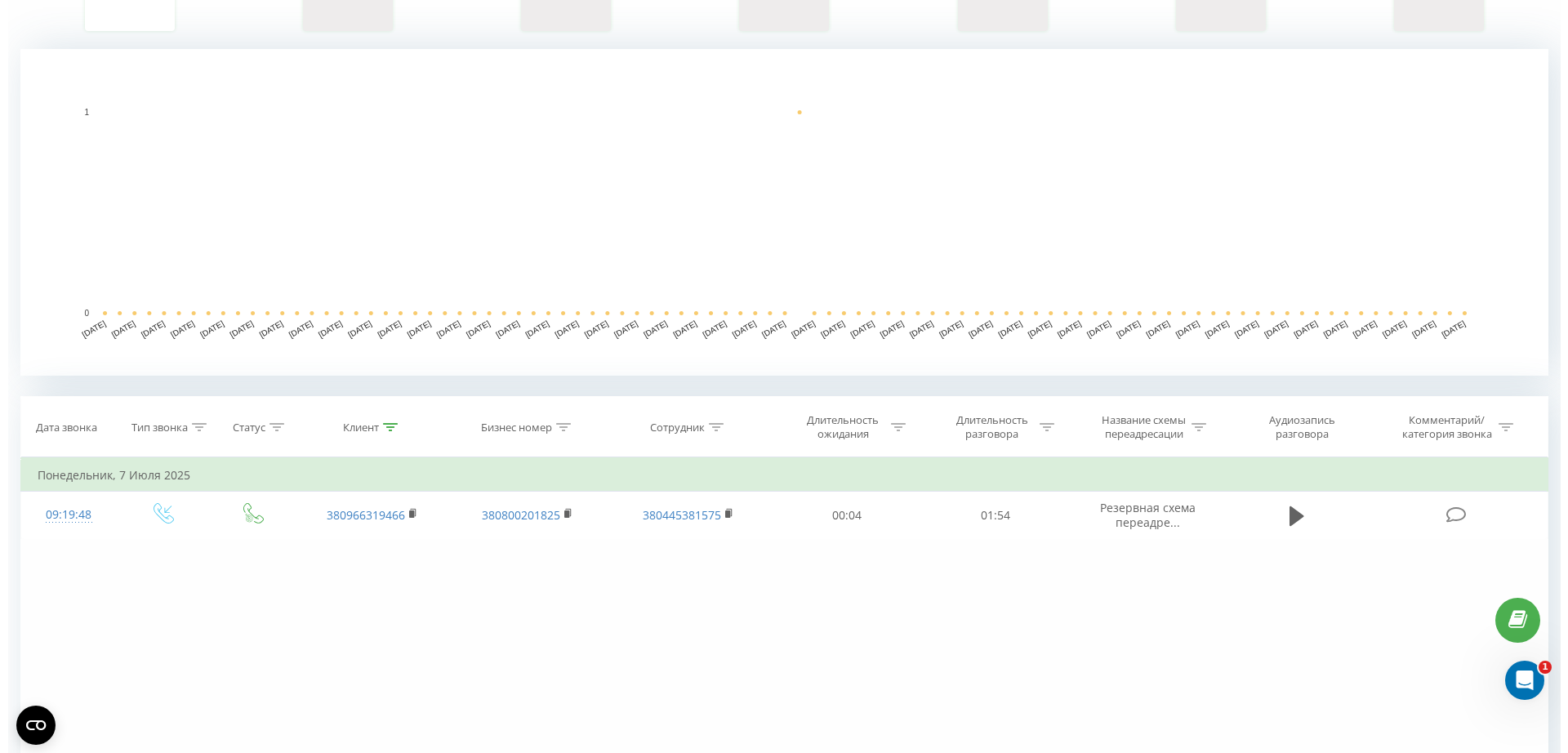
scroll to position [442, 0]
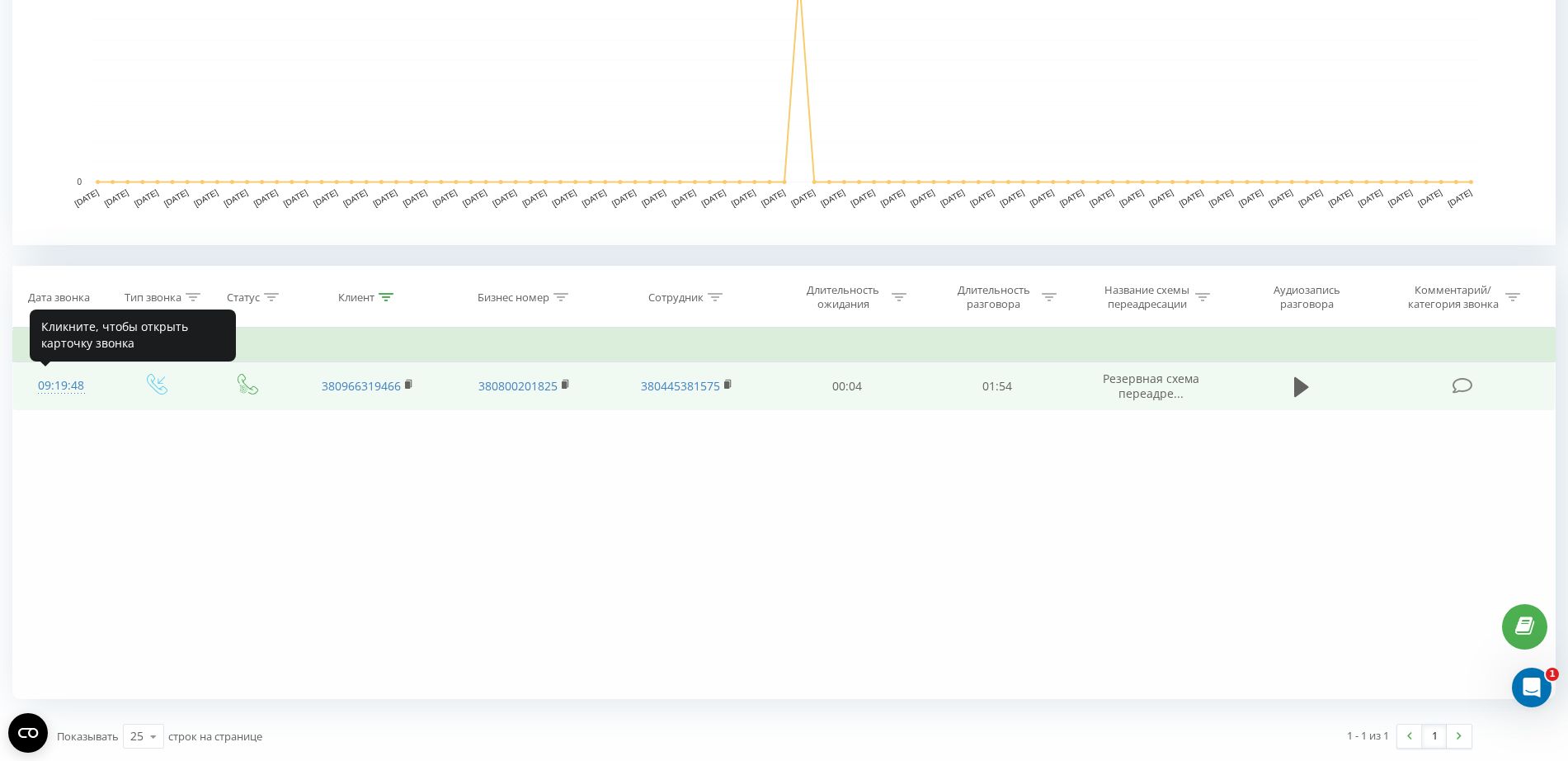
click at [39, 370] on div "09:19:48" at bounding box center [60, 386] width 62 height 32
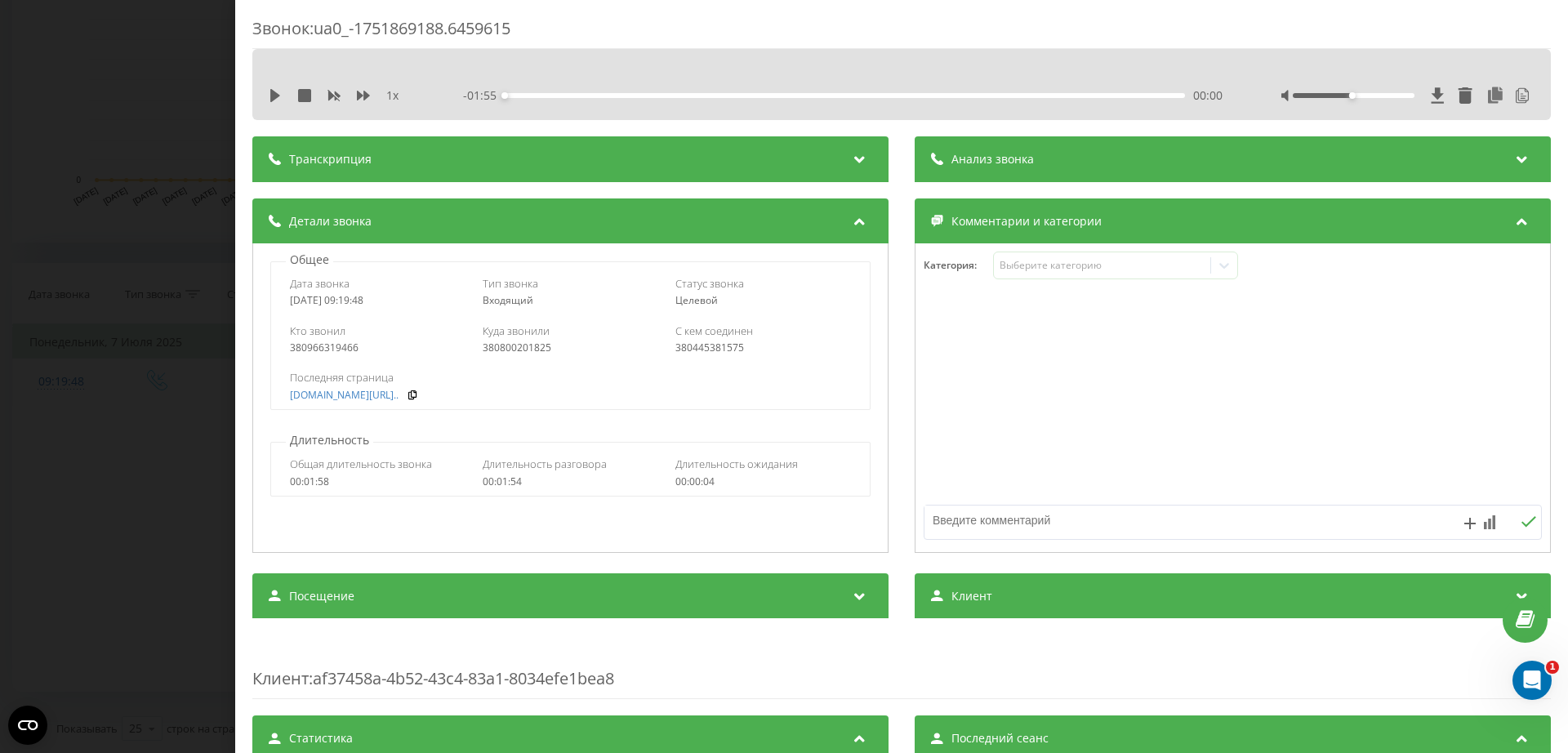
click at [126, 179] on div "Звонок : ua0_-1751869188.6459615 1 x - 01:55 00:00 00:00 Транскрипция 00:00 Доб…" at bounding box center [784, 376] width 1568 height 753
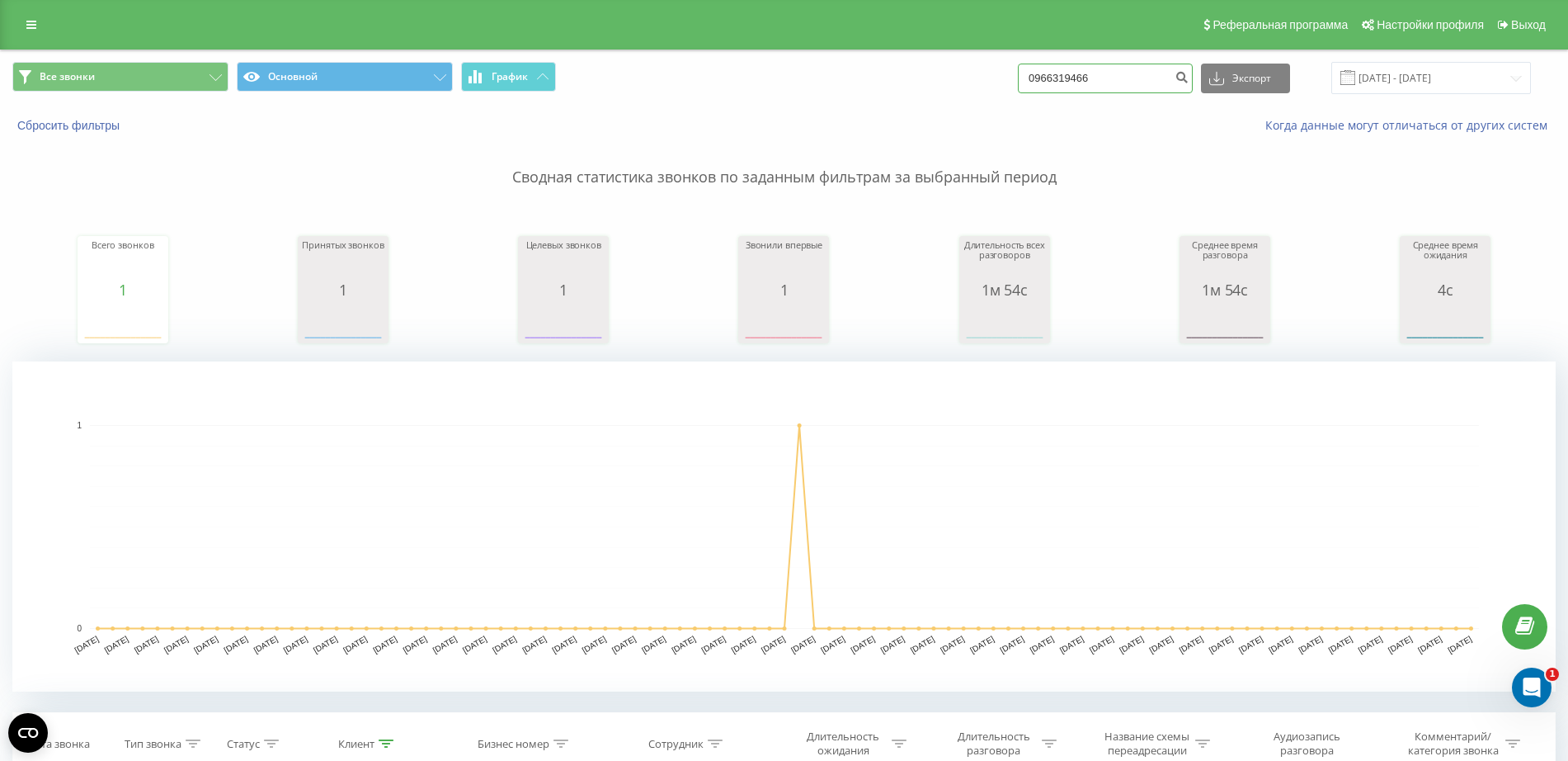
drag, startPoint x: 1121, startPoint y: 72, endPoint x: 563, endPoint y: 86, distance: 558.2
click at [938, 79] on div "Все звонки Основной График 0966319466 Экспорт .csv .xls .xlsx 21.05.2025 - 21.0…" at bounding box center [784, 77] width 1543 height 32
paste input "89463921"
type input "0989463921"
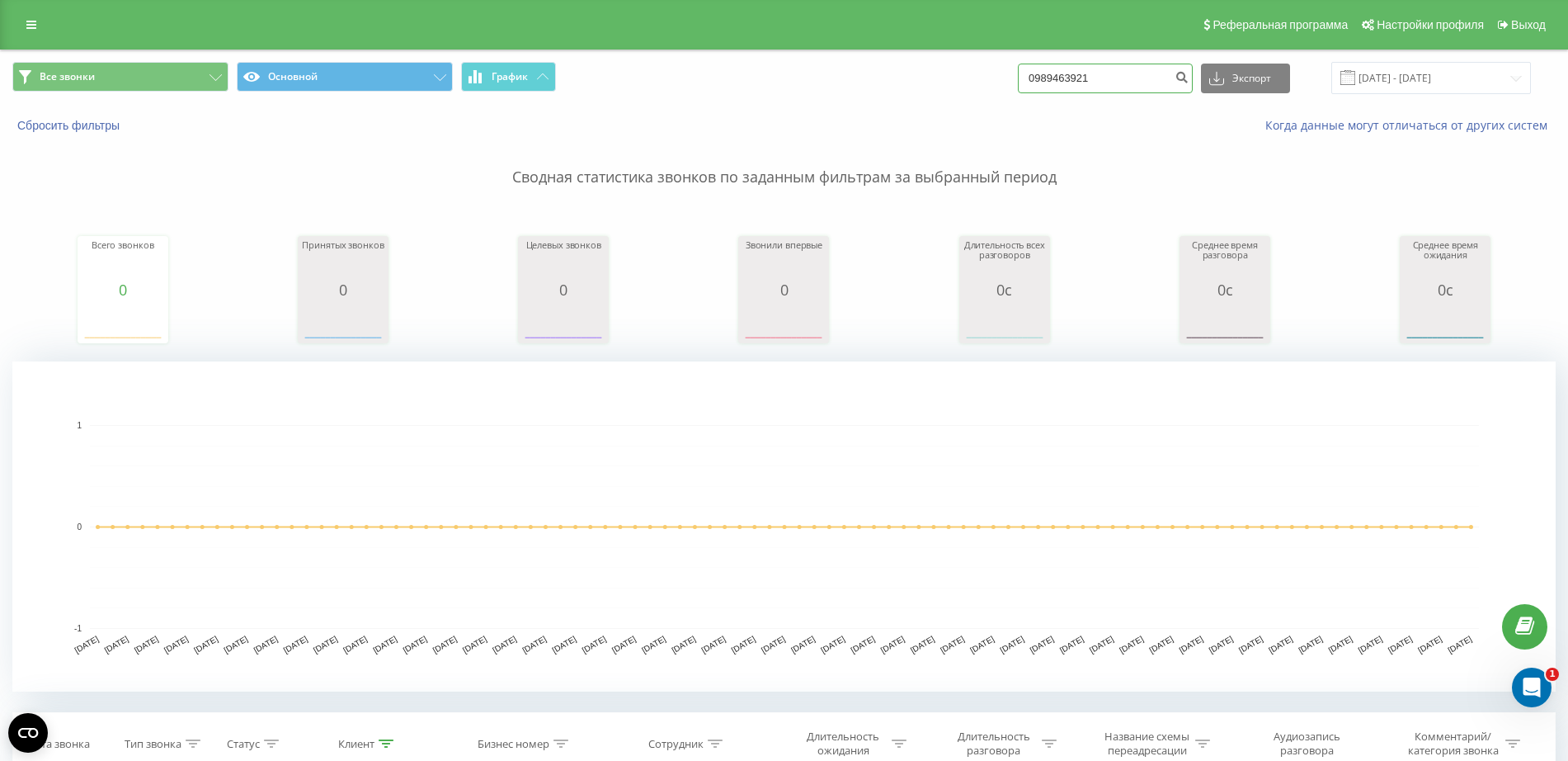
drag, startPoint x: 1110, startPoint y: 76, endPoint x: 777, endPoint y: 89, distance: 333.3
click at [777, 89] on div "Все звонки Основной График 0989463921 Экспорт .csv .xls .xlsx 21.05.2025 - 21.0…" at bounding box center [784, 77] width 1543 height 32
paste input "95071436"
type input "0995071436"
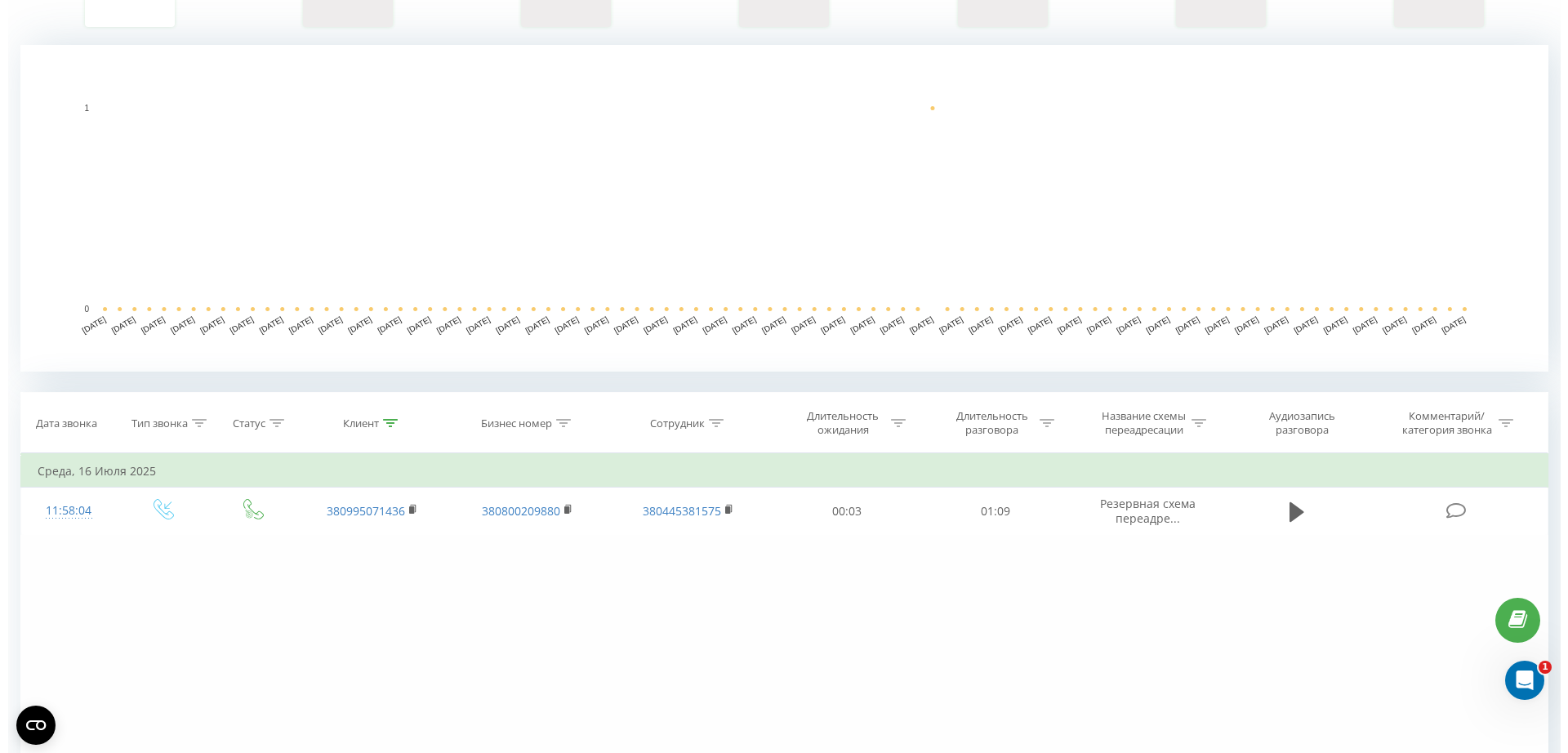
scroll to position [442, 0]
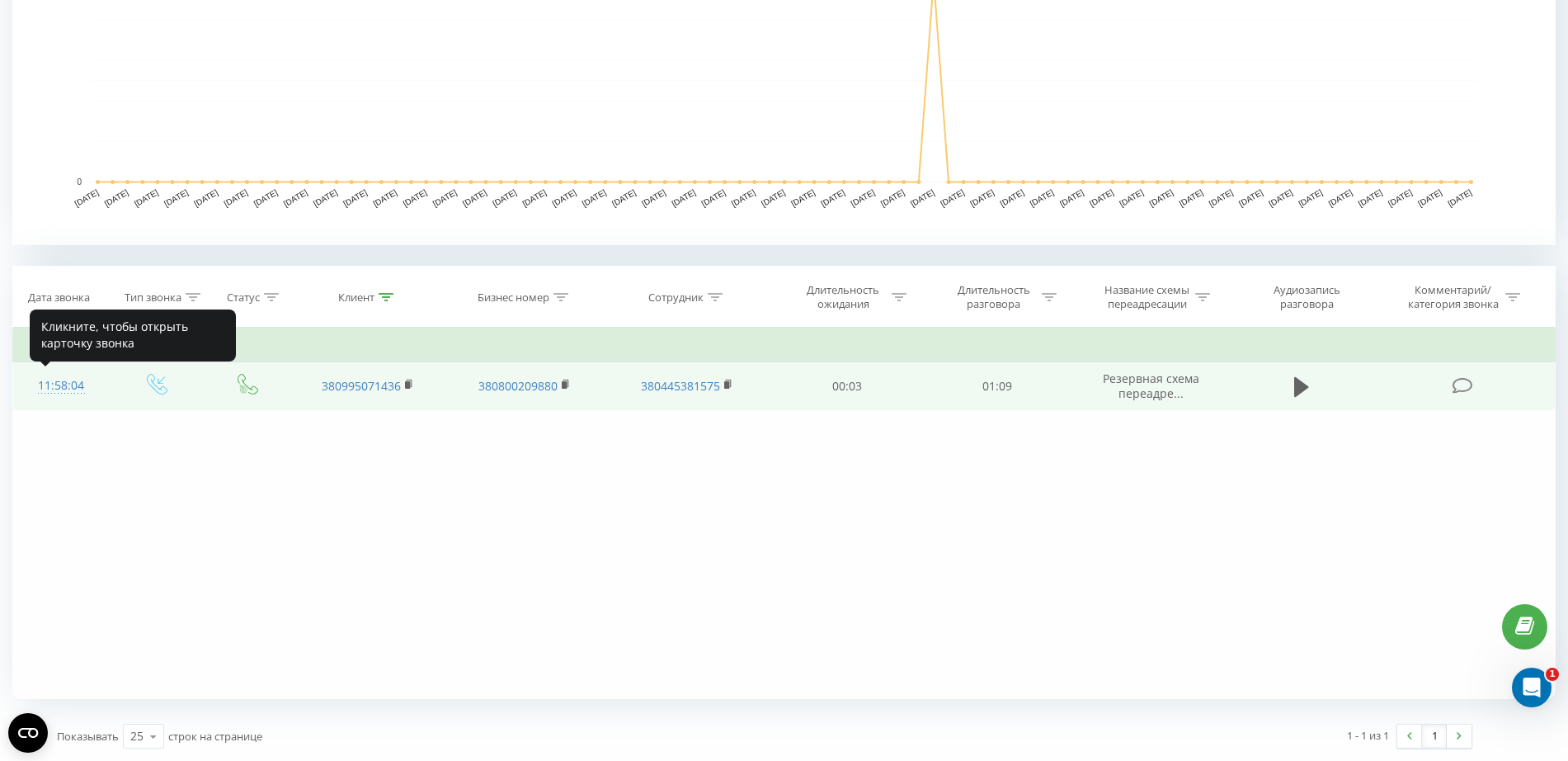
click at [68, 395] on div "11:58:04" at bounding box center [60, 386] width 62 height 32
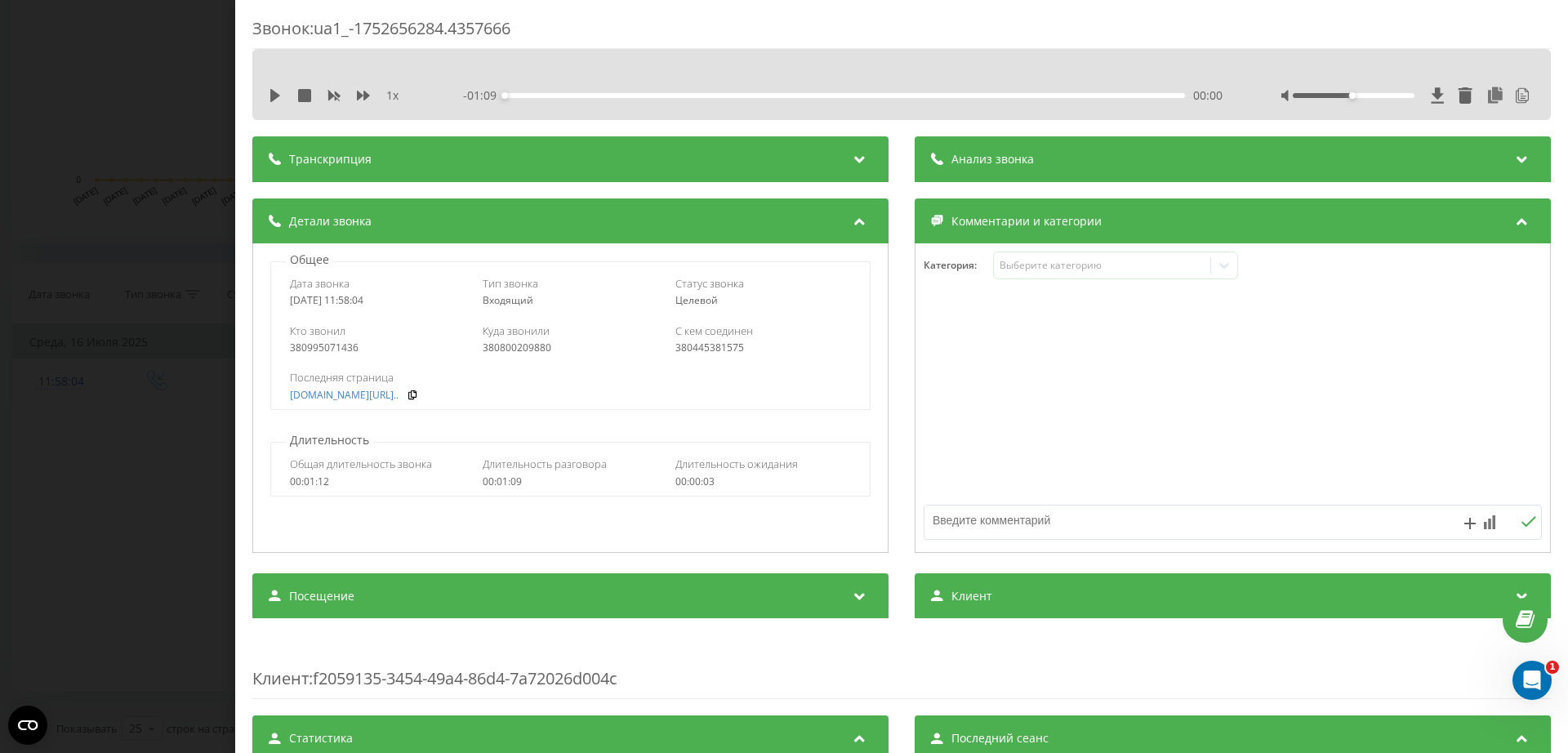
click at [154, 239] on div "Звонок : ua1_-1752656284.4357666 1 x - 01:09 00:00 00:00 Транскрипция 00:00 Доб…" at bounding box center [784, 376] width 1568 height 753
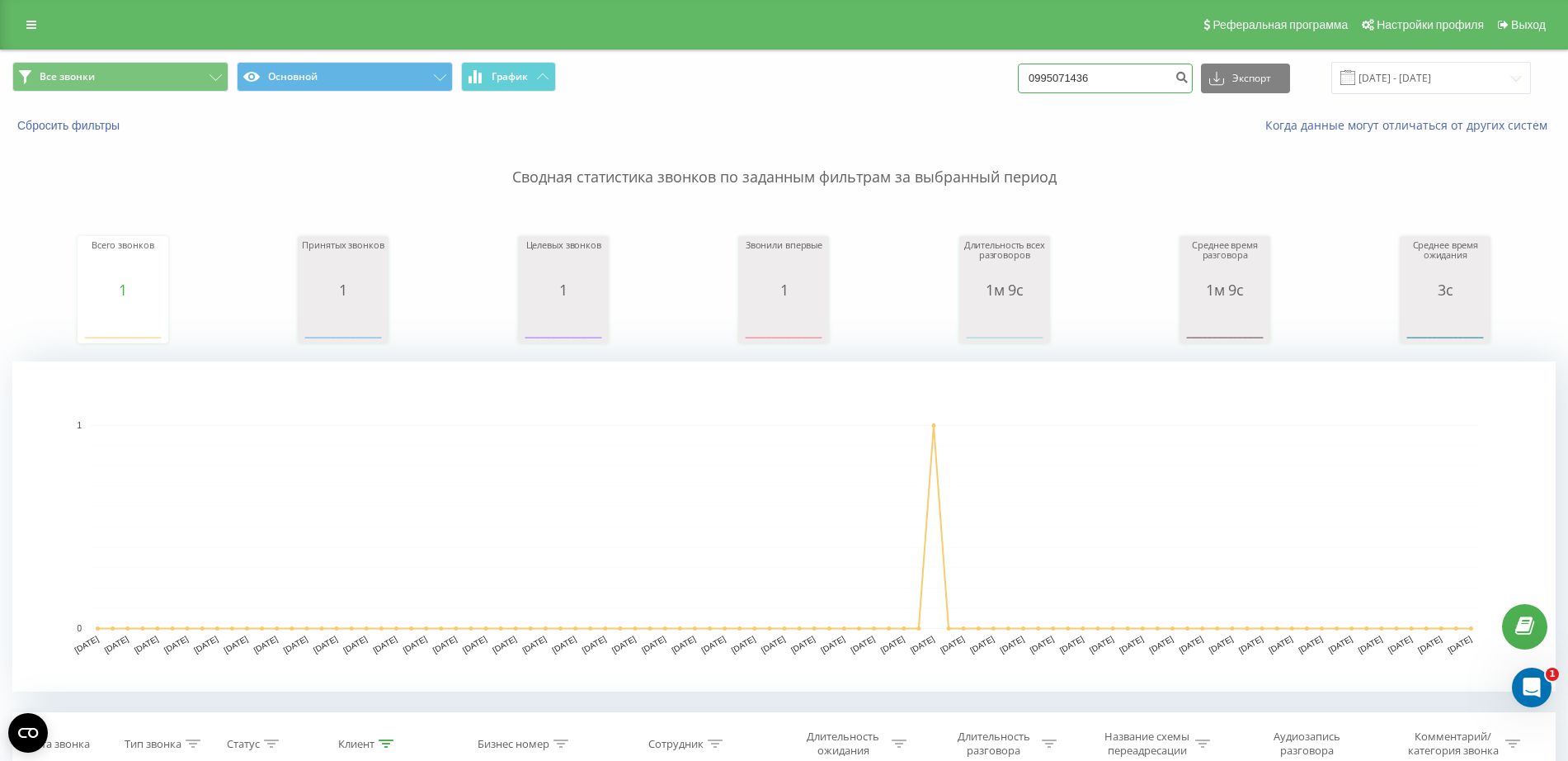
drag, startPoint x: 1114, startPoint y: 69, endPoint x: 802, endPoint y: 75, distance: 312.1
click at [802, 75] on div "Все звонки Основной График 0995071436 Экспорт .csv .xls .xlsx 21.05.2025 - 21.0…" at bounding box center [784, 77] width 1543 height 32
paste input "504426819"
type input "0504426819"
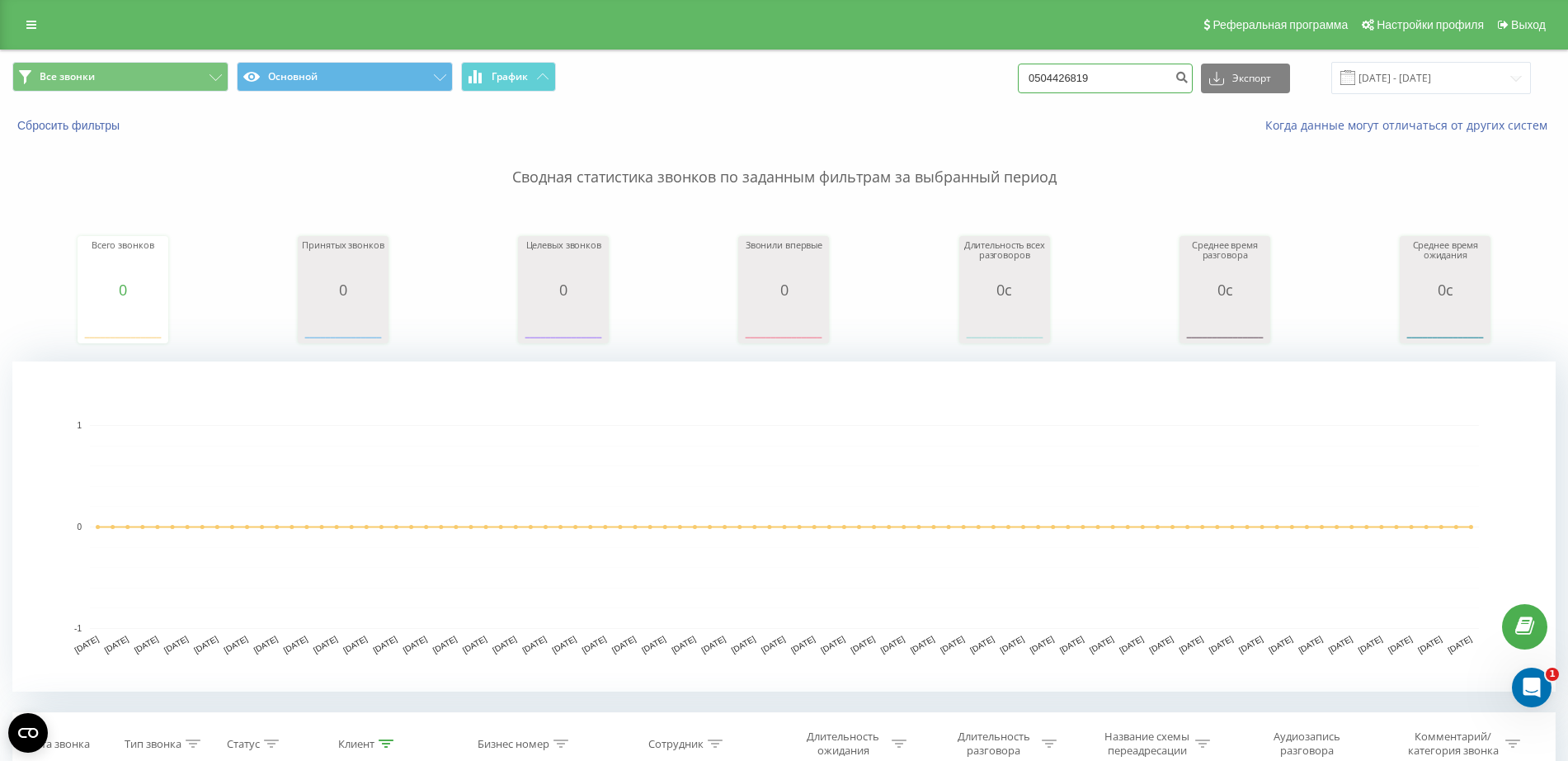
drag, startPoint x: 1116, startPoint y: 79, endPoint x: 923, endPoint y: 80, distance: 193.0
click at [923, 80] on div "Все звонки Основной График 0504426819 Экспорт .csv .xls .xlsx 21.05.2025 - 21.0…" at bounding box center [784, 77] width 1543 height 32
paste input "380 68 366 2077"
type input "380 68 366 2077"
drag, startPoint x: 1109, startPoint y: 76, endPoint x: 692, endPoint y: 120, distance: 419.3
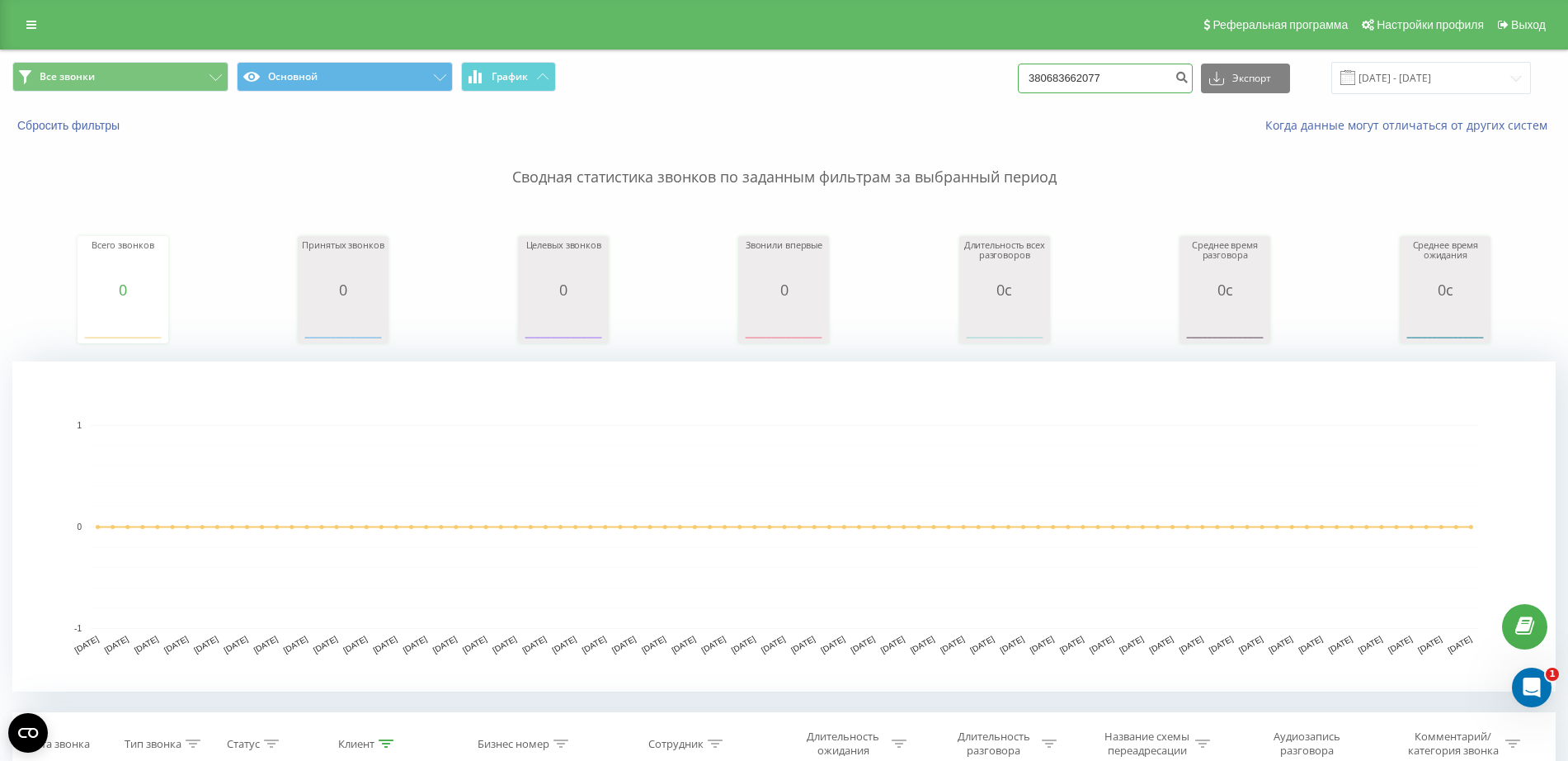
click at [692, 119] on div "Все звонки Основной График 380683662077 Экспорт .csv .xls .xlsx 21.05.2025 - 21…" at bounding box center [784, 98] width 1567 height 95
paste input "0679655655"
type input "0679655655"
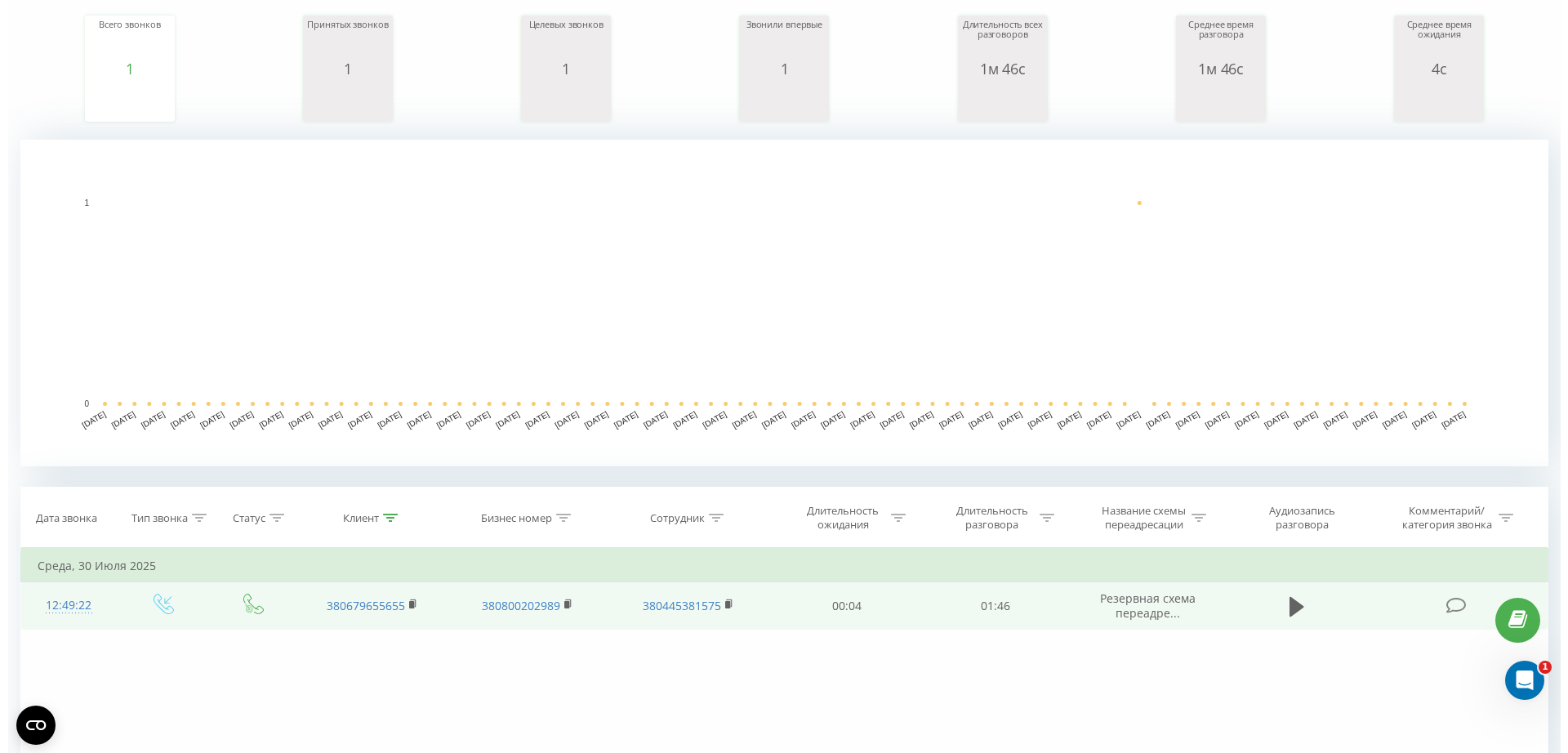
scroll to position [442, 0]
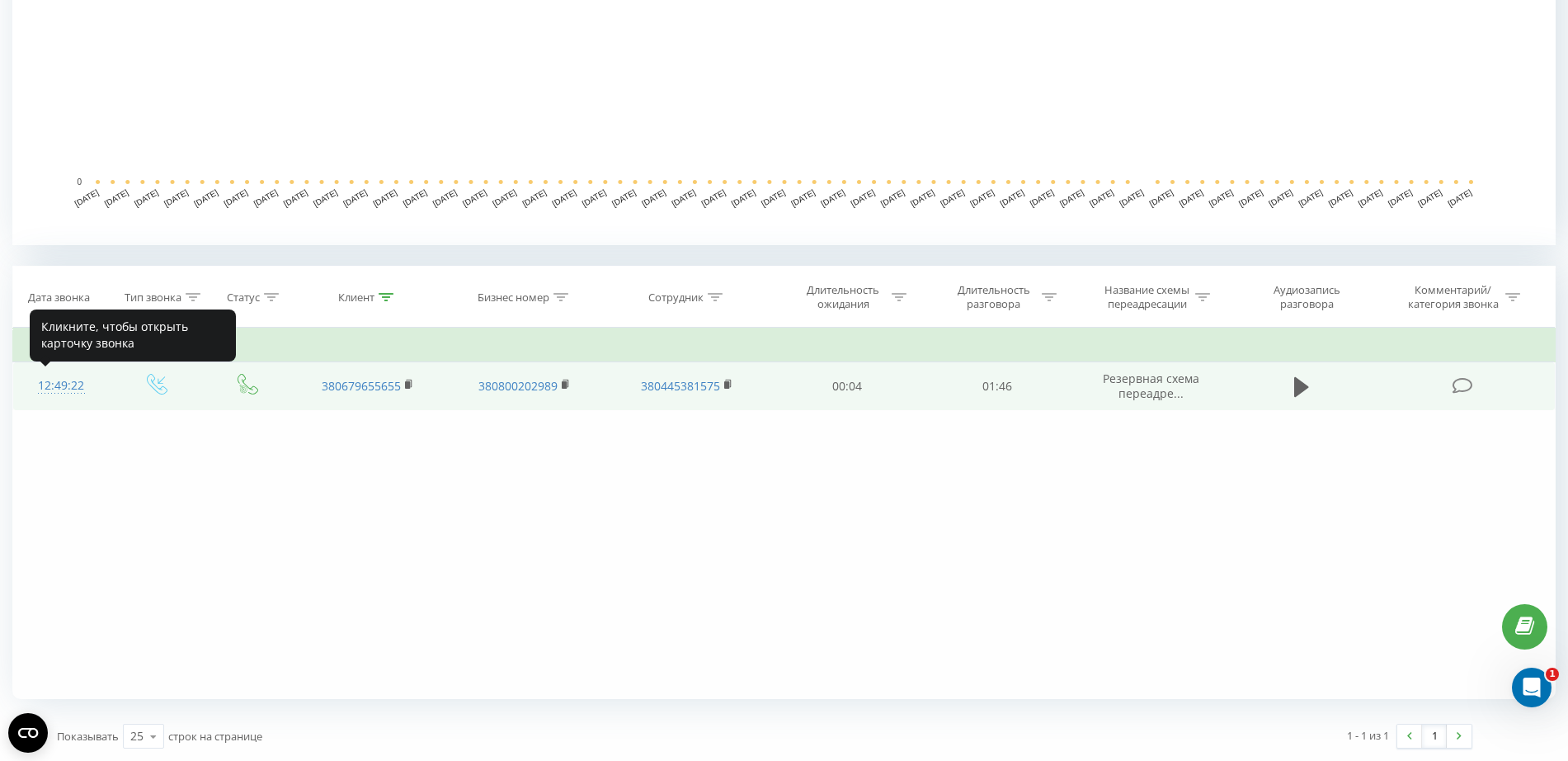
click at [71, 388] on div "12:49:22" at bounding box center [60, 386] width 62 height 32
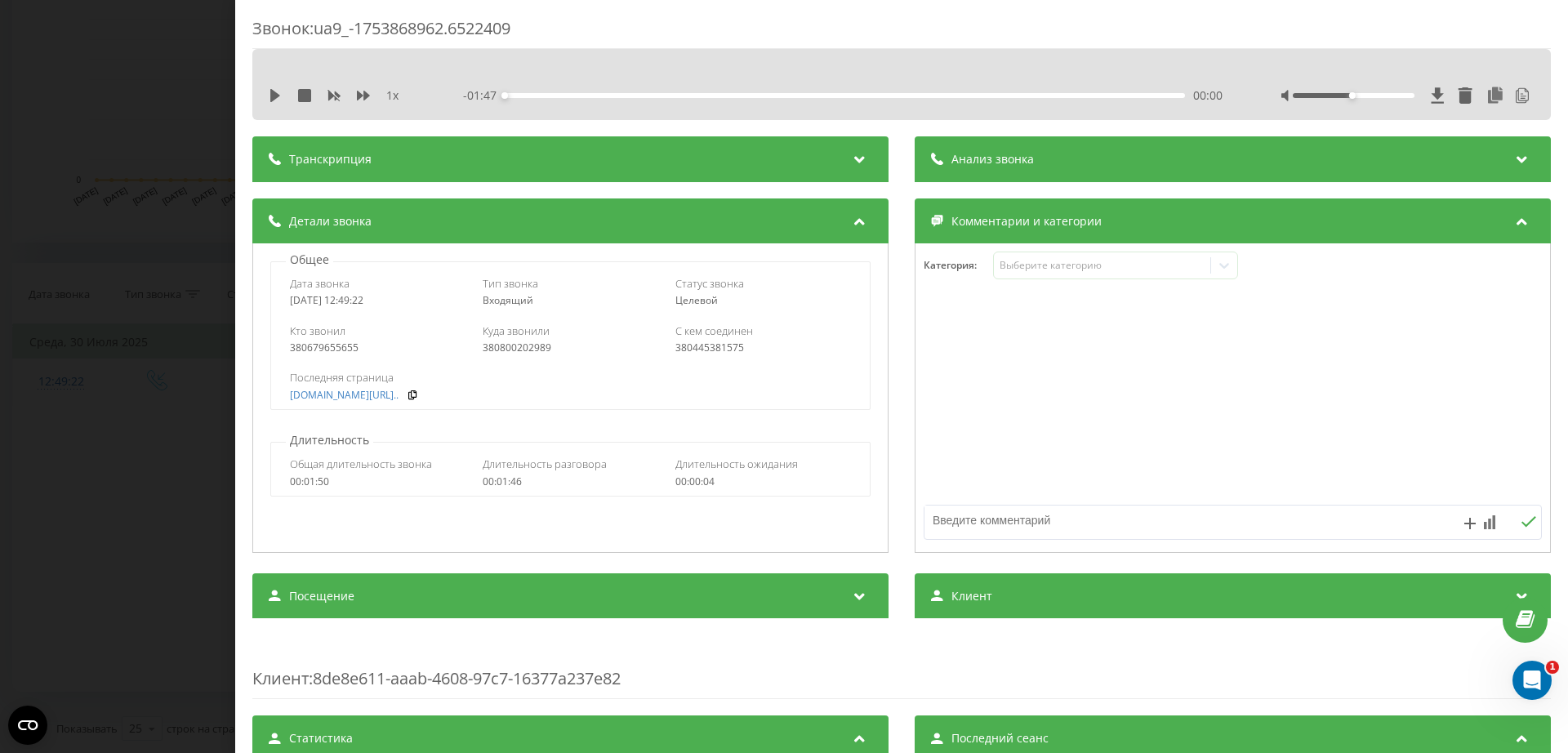
click at [161, 168] on div "Звонок : ua9_-1753868962.6522409 1 x - 01:47 00:00 00:00 Транскрипция 00:00 Доб…" at bounding box center [784, 376] width 1568 height 753
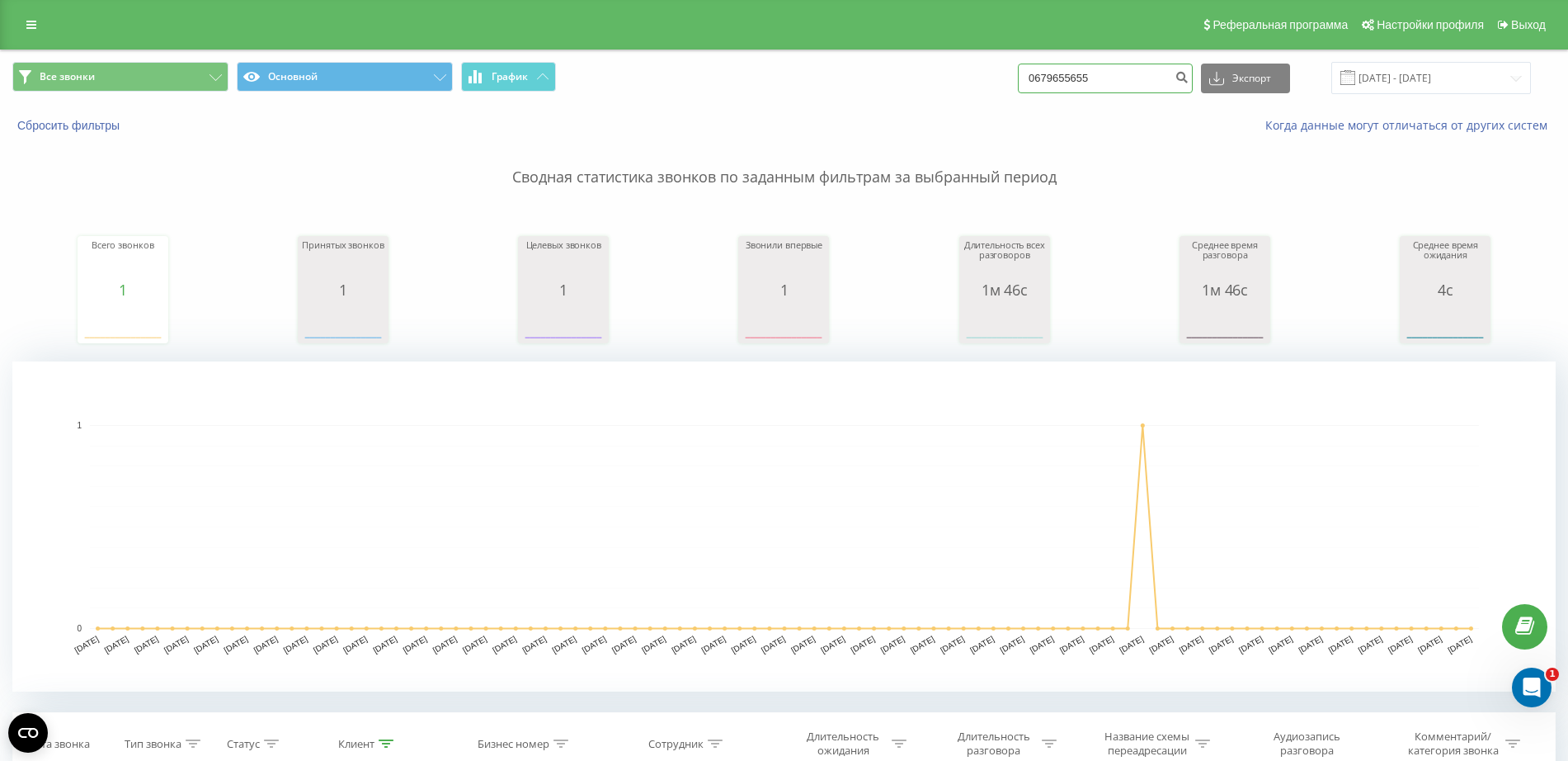
drag, startPoint x: 1039, startPoint y: 76, endPoint x: 944, endPoint y: 75, distance: 95.0
click at [944, 75] on div "Все звонки Основной График 0679655655 Экспорт .csv .xls .xlsx 21.05.2025 - 21.0…" at bounding box center [784, 77] width 1543 height 32
paste input "31367884"
type input "0631367884"
drag, startPoint x: 1045, startPoint y: 79, endPoint x: 882, endPoint y: 81, distance: 163.0
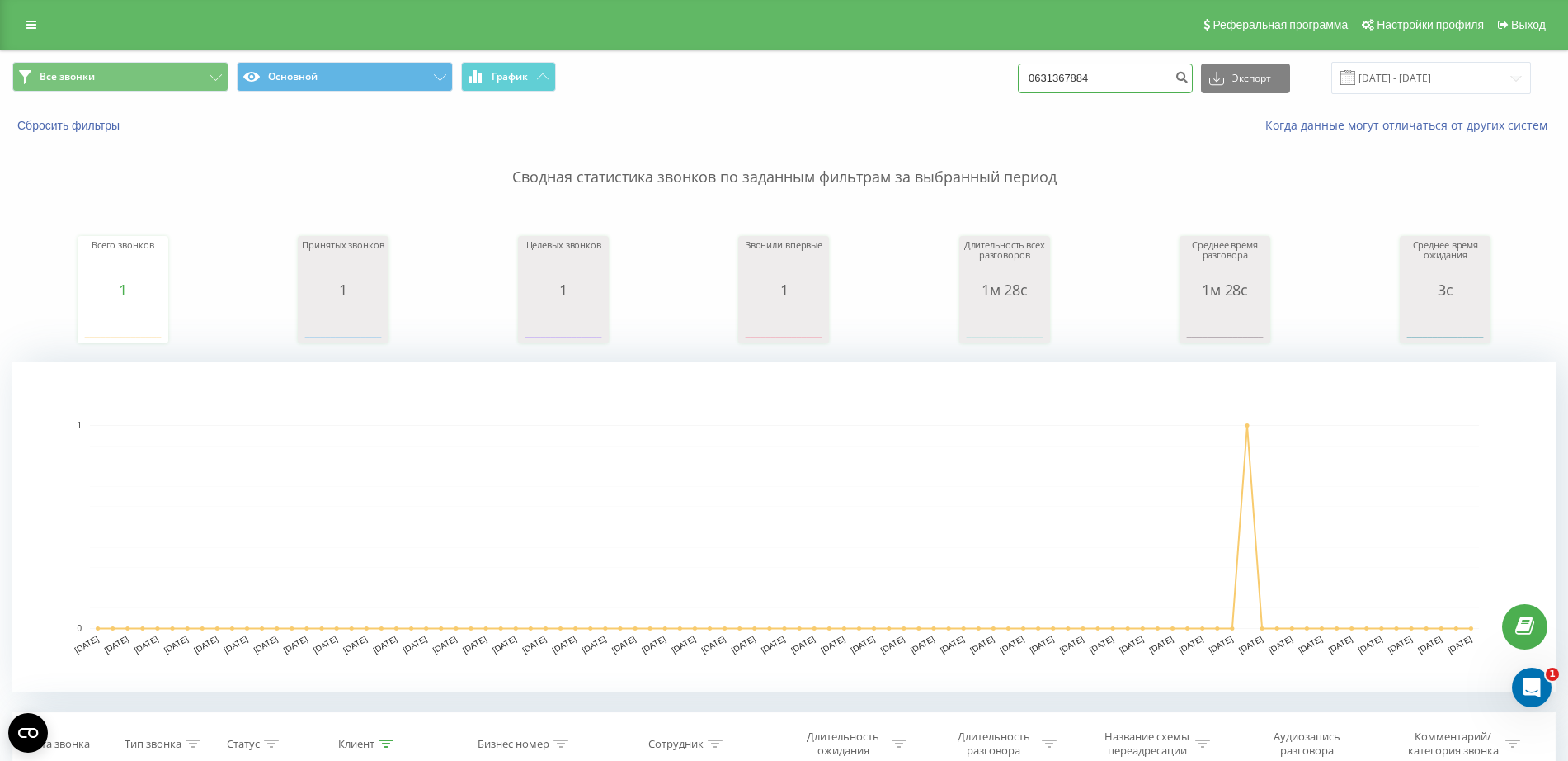
click at [882, 81] on div "Все звонки Основной График 0631367884 Экспорт .csv .xls .xlsx [DATE] - [DATE]" at bounding box center [784, 77] width 1543 height 32
paste input "976791675"
type input "0976791675"
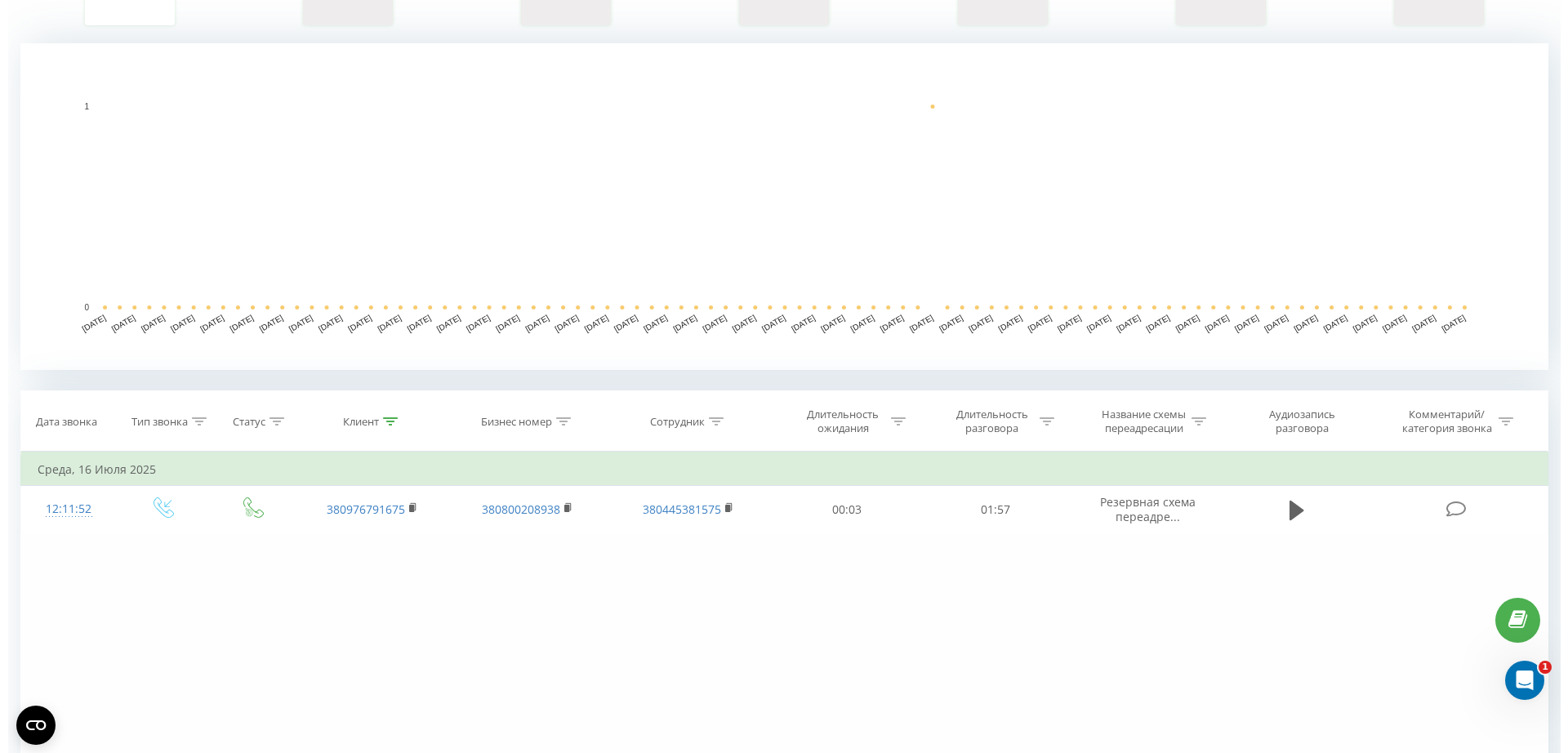
scroll to position [442, 0]
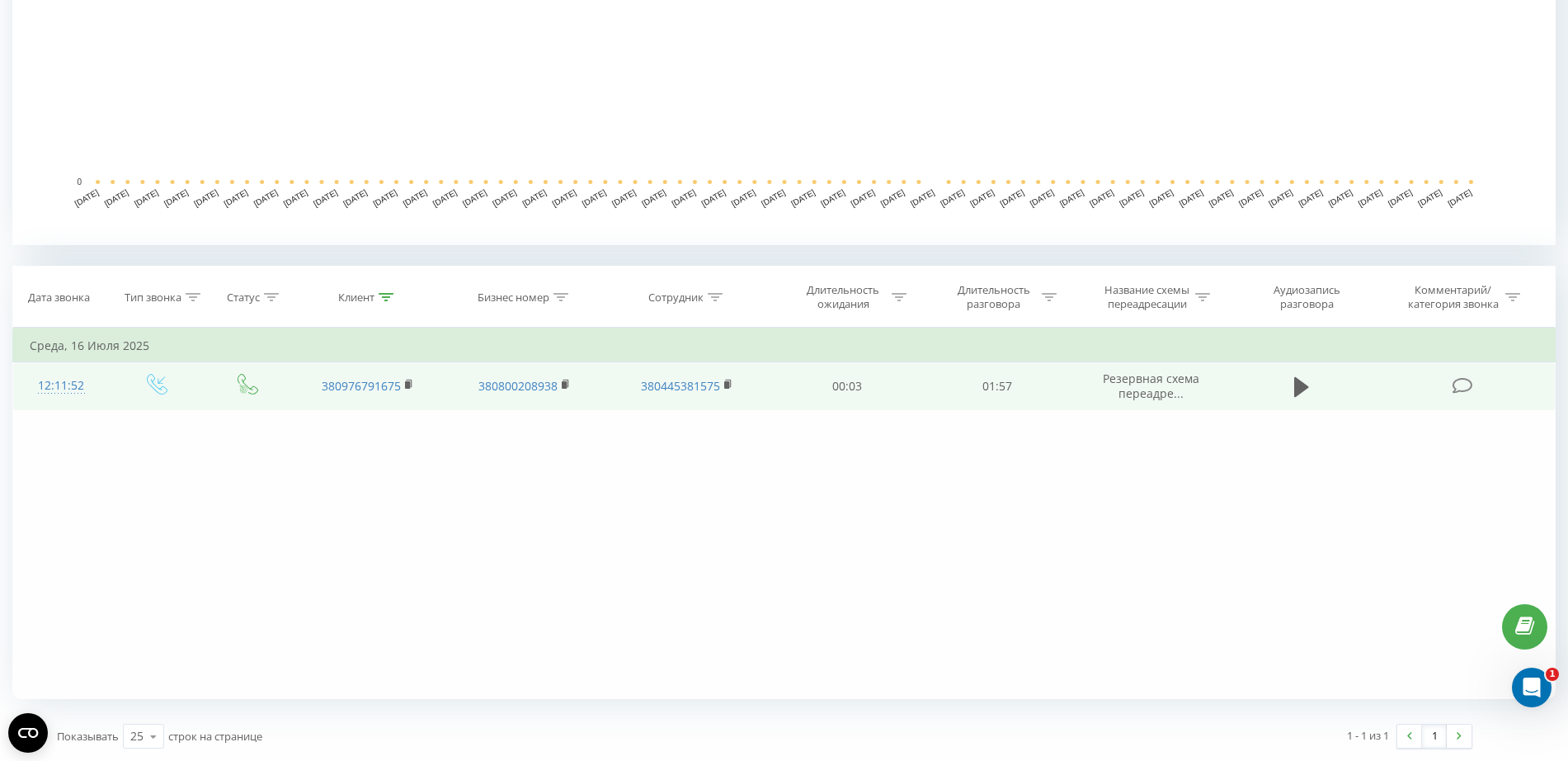
click at [68, 385] on div "12:11:52" at bounding box center [60, 386] width 62 height 32
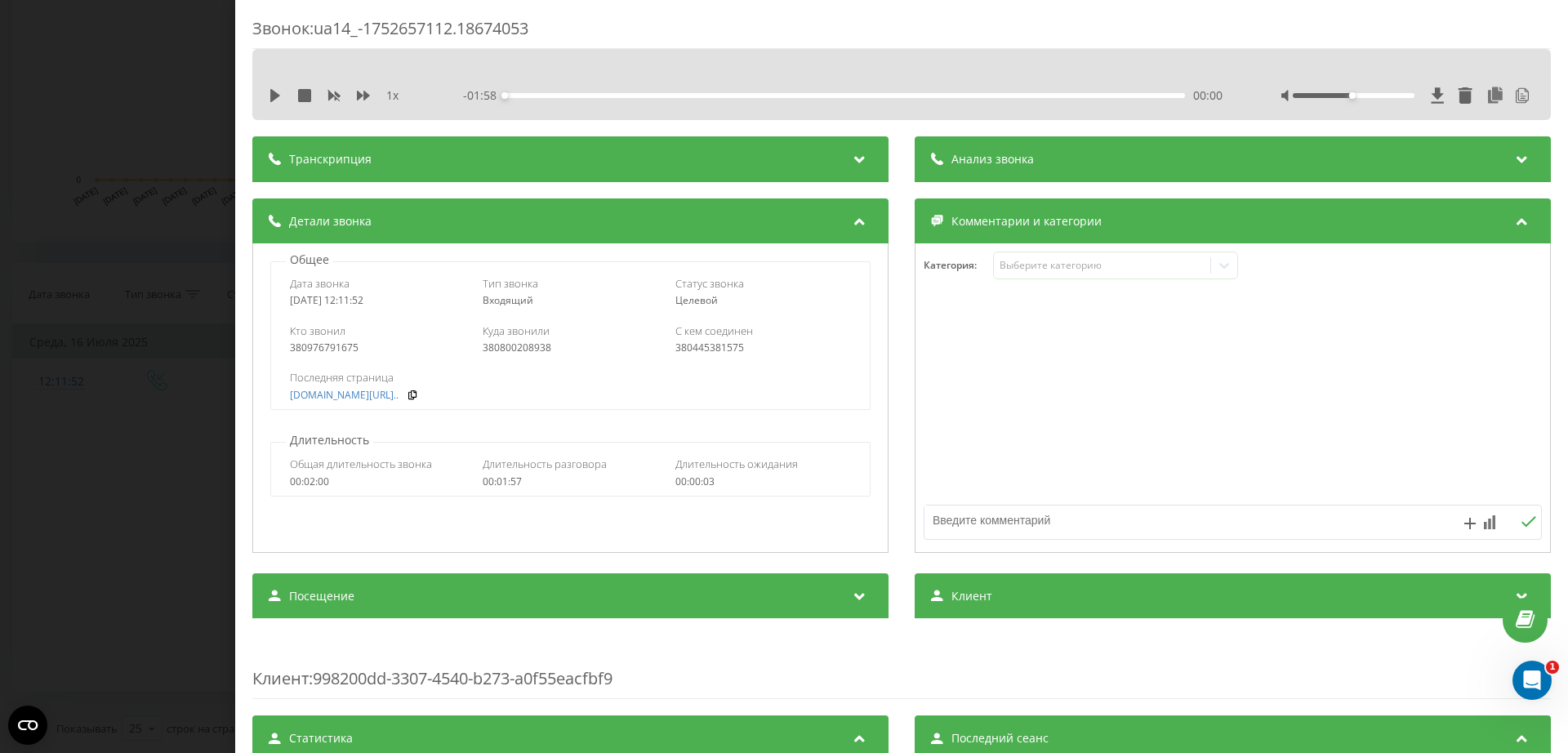
click at [165, 219] on div "Звонок : ua14_-1752657112.18674053 1 x - 01:58 00:00 00:00 Транскрипция 00:00 Д…" at bounding box center [784, 376] width 1568 height 753
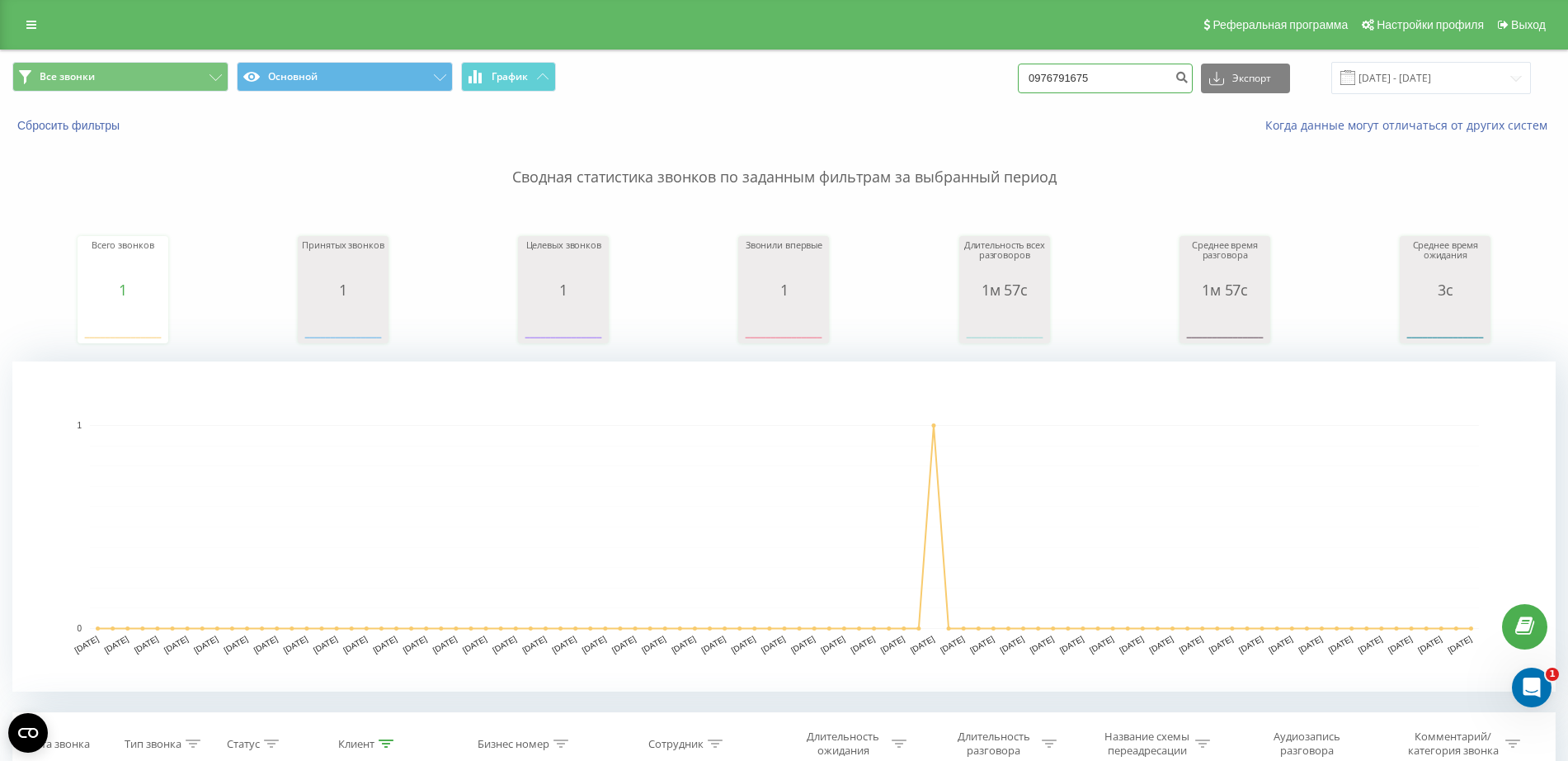
drag, startPoint x: 1163, startPoint y: 86, endPoint x: 624, endPoint y: 138, distance: 541.5
click at [628, 137] on div "Все звонки Основной График 0976791675 Экспорт .csv .xls .xlsx 21.05.2025 - 21.0…" at bounding box center [784, 628] width 1543 height 1156
paste input "676396050"
type input "0676396050"
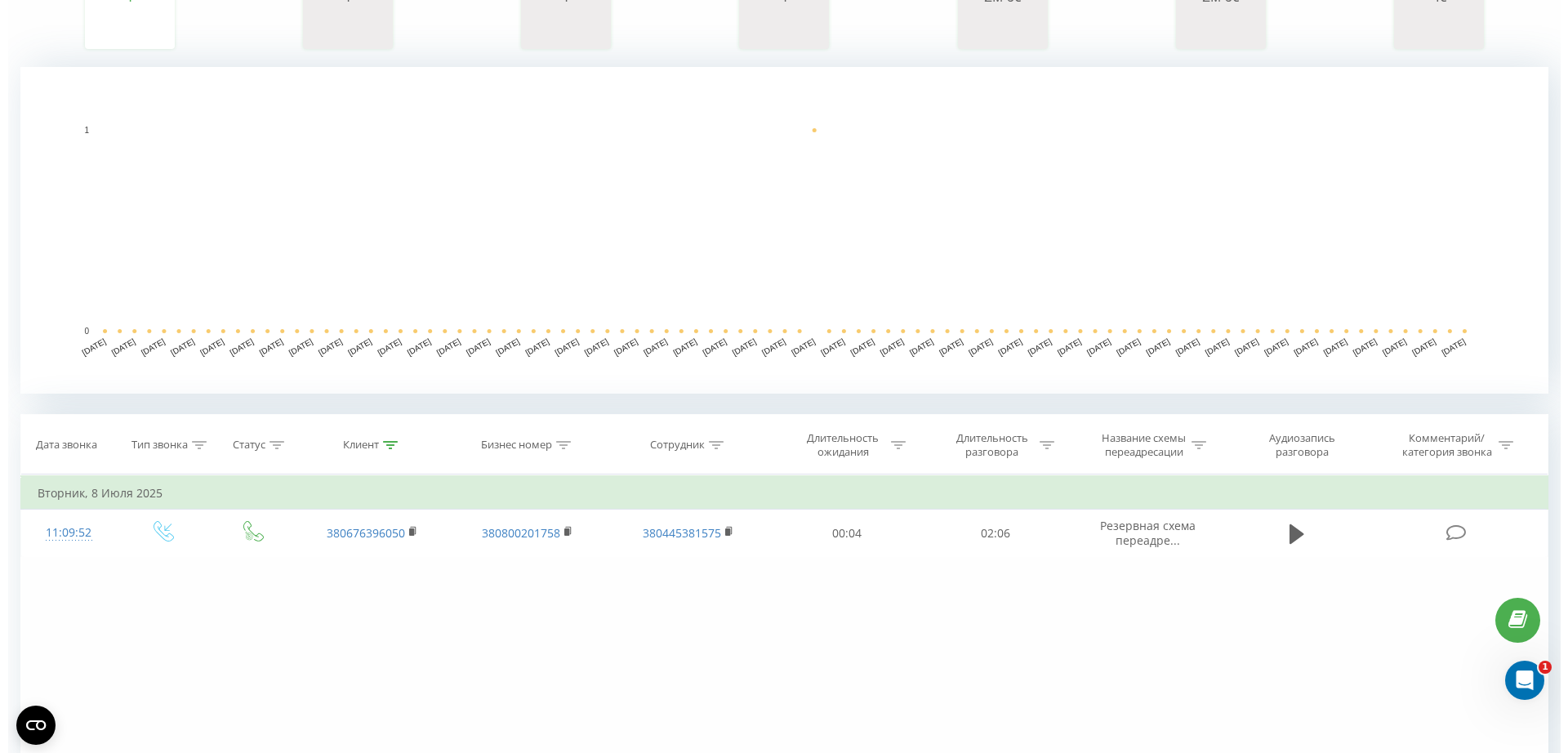
scroll to position [442, 0]
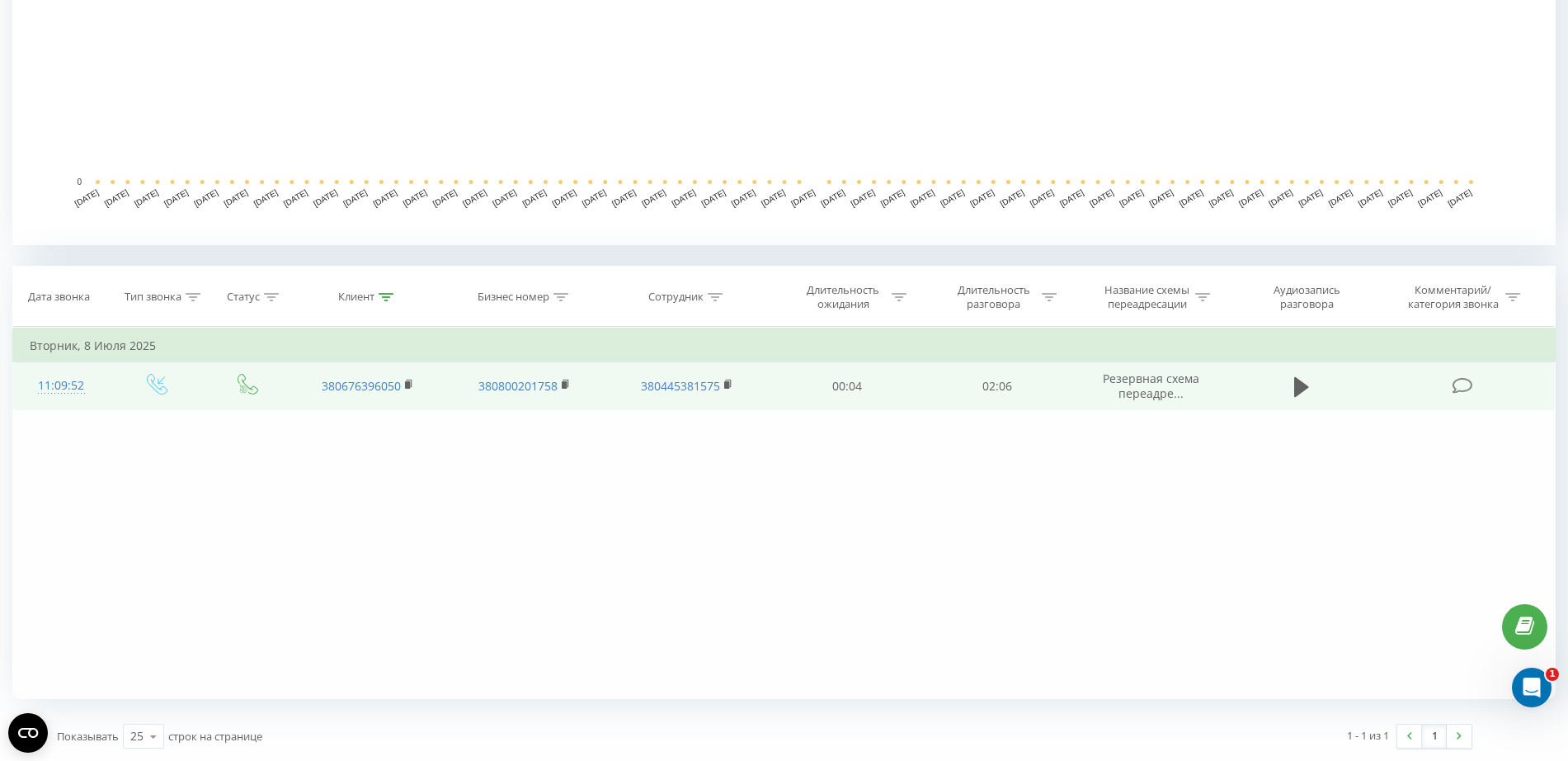
click at [62, 381] on div "11:09:52" at bounding box center [60, 386] width 62 height 32
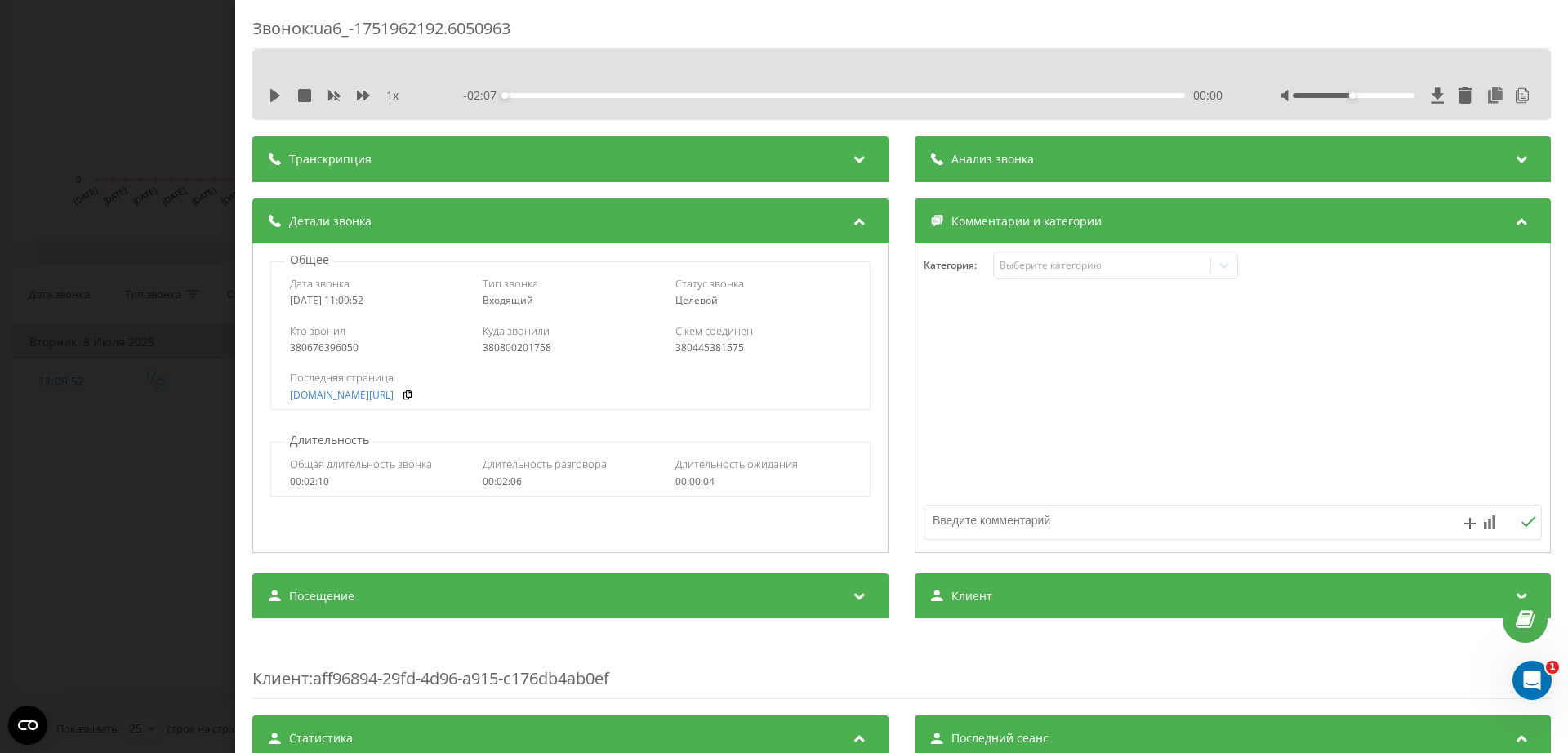
click at [92, 307] on div "Звонок : ua6_-1751962192.6050963 1 x - 02:07 00:00 00:00 Транскрипция 00:00 Доб…" at bounding box center [784, 376] width 1568 height 753
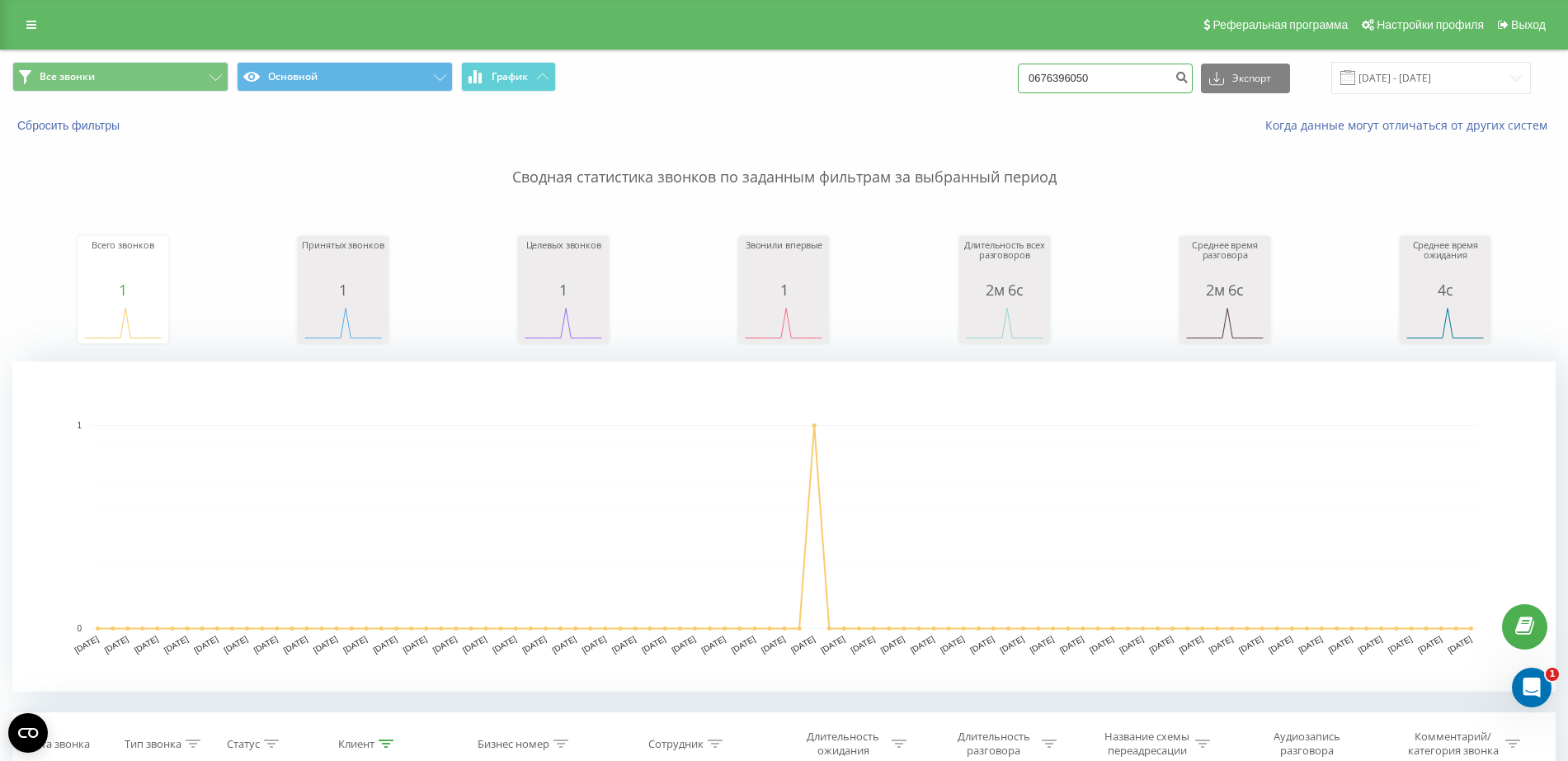
drag, startPoint x: 1115, startPoint y: 77, endPoint x: 945, endPoint y: 100, distance: 171.5
click at [945, 100] on div "Все звонки Основной График 0676396050 Экспорт .csv .xls .xlsx 21.05.2025 - 21.0…" at bounding box center [784, 78] width 1567 height 56
paste input "3659971"
type input "0673659971"
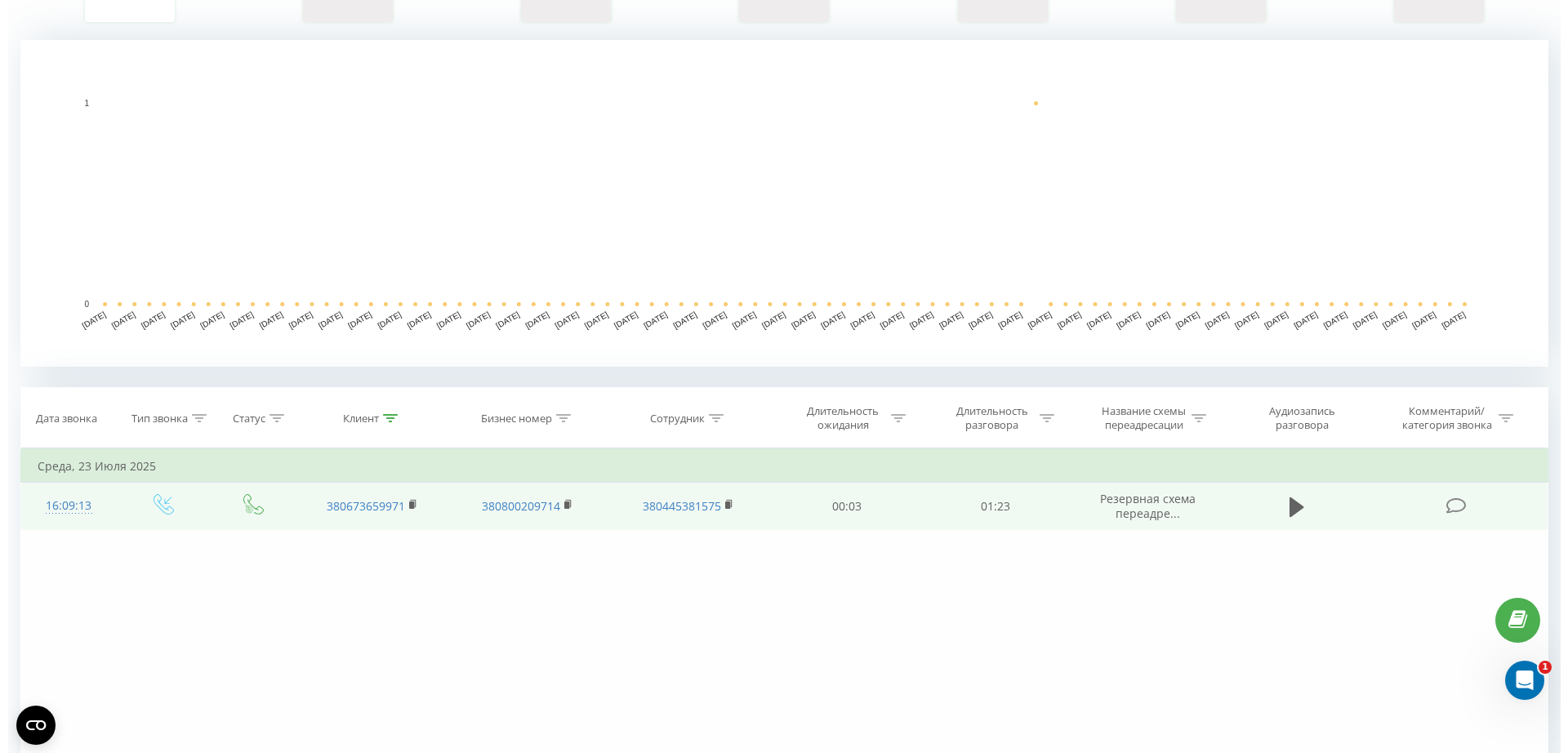
scroll to position [408, 0]
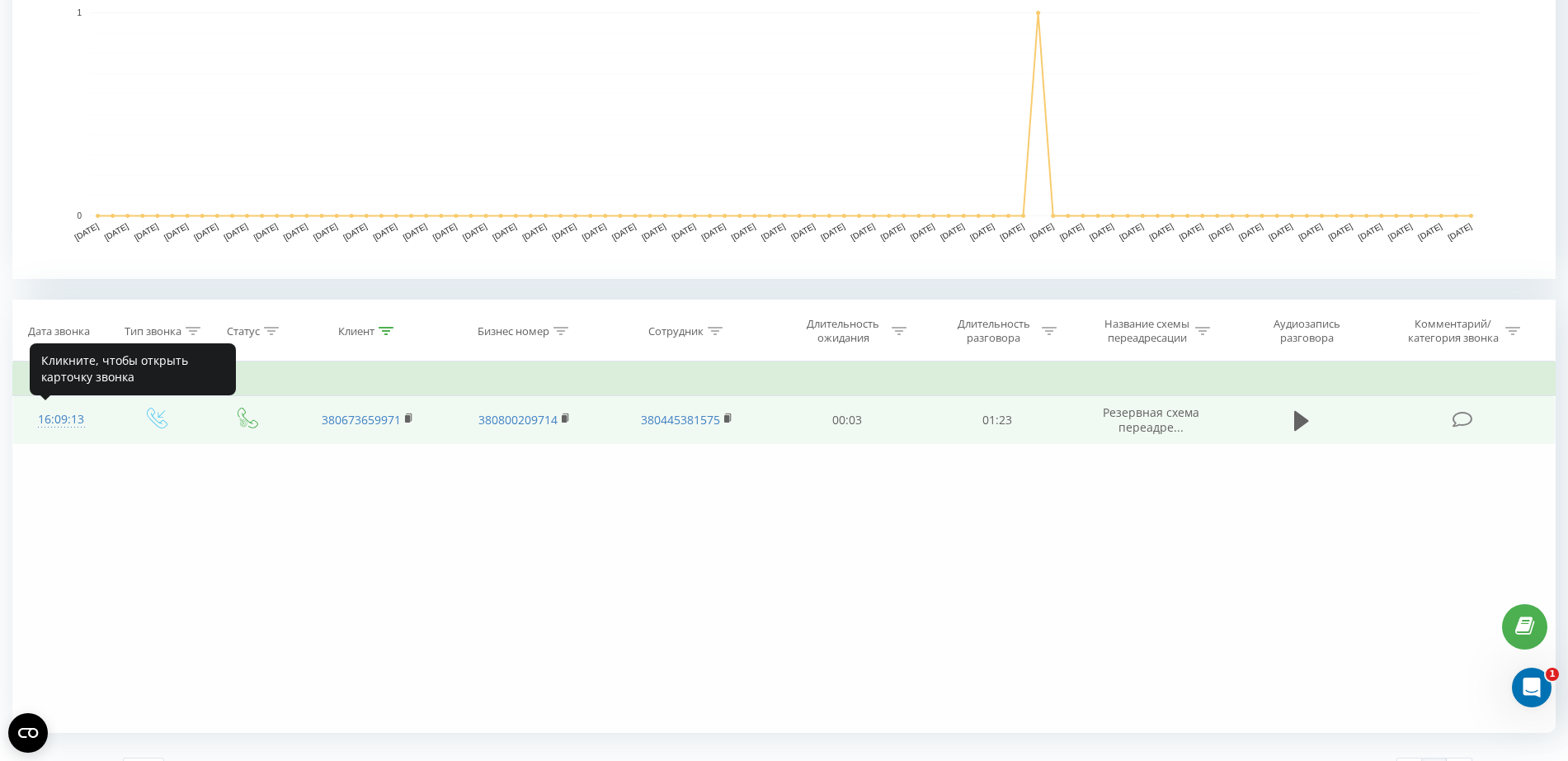
click at [58, 419] on div "16:09:13" at bounding box center [60, 420] width 62 height 32
